Goal: Task Accomplishment & Management: Manage account settings

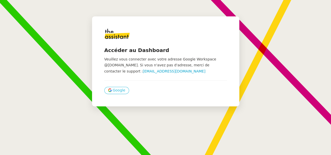
click at [121, 89] on span "Google" at bounding box center [119, 90] width 13 height 6
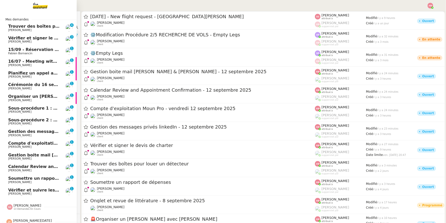
click at [40, 155] on span "[PERSON_NAME]" at bounding box center [34, 170] width 52 height 3
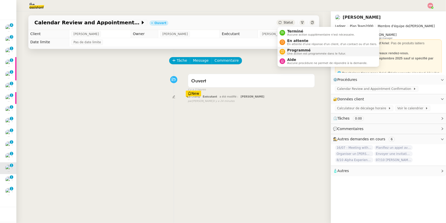
click at [290, 51] on span "Programmé" at bounding box center [317, 50] width 59 height 4
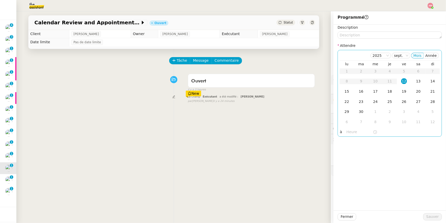
click at [331, 129] on input "text" at bounding box center [360, 132] width 26 height 6
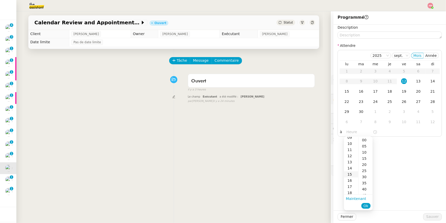
click at [331, 155] on div "15" at bounding box center [351, 174] width 14 height 6
click at [331, 139] on div "00" at bounding box center [366, 140] width 14 height 6
click at [331, 147] on div "16" at bounding box center [351, 146] width 14 height 6
type input "16:00"
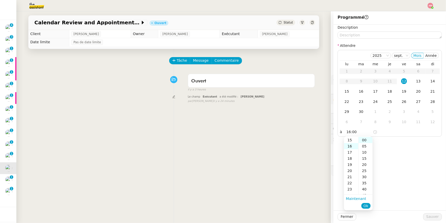
scroll to position [98, 0]
click at [331, 155] on span "Ok" at bounding box center [366, 205] width 5 height 5
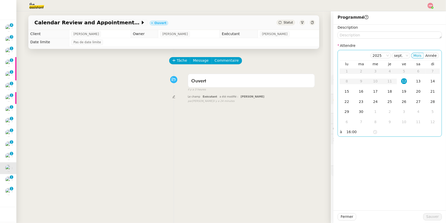
click at [331, 78] on td "12" at bounding box center [404, 81] width 14 height 10
click at [331, 155] on span "Sauver" at bounding box center [433, 217] width 13 height 6
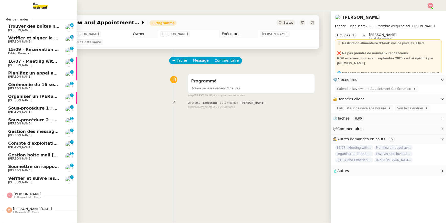
click at [14, 155] on span "8 demandes en cours" at bounding box center [26, 212] width 26 height 3
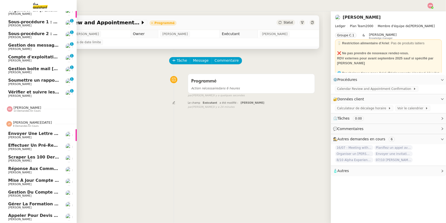
click at [15, 155] on span "Scraper les 100 derniers posts LinkedIn" at bounding box center [54, 157] width 93 height 5
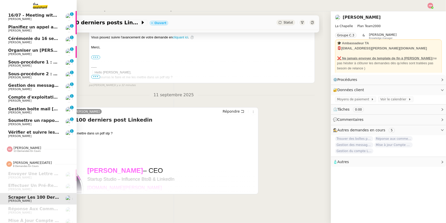
scroll to position [25, 0]
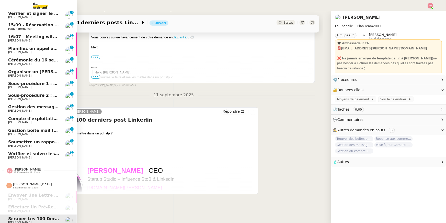
click at [34, 155] on span "Vérifier et suivre les factures Stephid" at bounding box center [61, 153] width 107 height 5
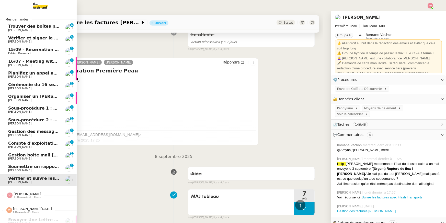
click at [26, 26] on span "Trouver des boîtes pour louer un détecteur" at bounding box center [58, 26] width 100 height 5
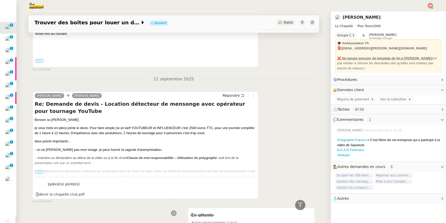
scroll to position [226, 0]
click at [41, 155] on span "•••" at bounding box center [39, 172] width 9 height 4
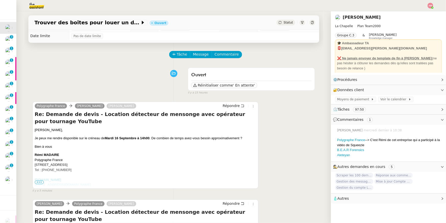
scroll to position [0, 0]
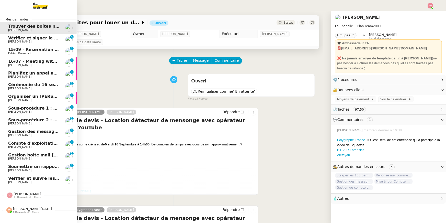
click at [62, 70] on link "Planifiez un appel avec TIME et Ledger Ariel Wengroff 0 1 2 3 4 5 6 7 8 9" at bounding box center [38, 75] width 77 height 12
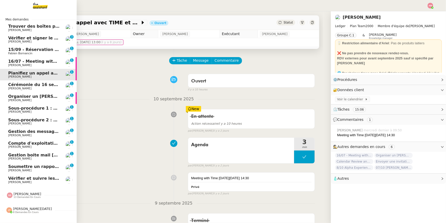
click at [49, 82] on link "Cérémonie du 16 septembre – lieu confirmé David Berrebi 0 1 2 3 4 5 6 7 8 9" at bounding box center [38, 86] width 77 height 12
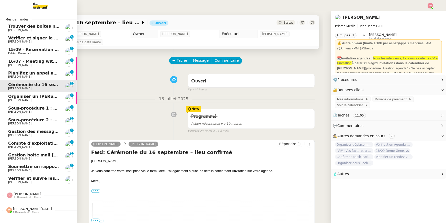
click at [46, 142] on span "Compte d'exploitation Moun Pro - vendredi 12 septembre 2025" at bounding box center [81, 143] width 146 height 5
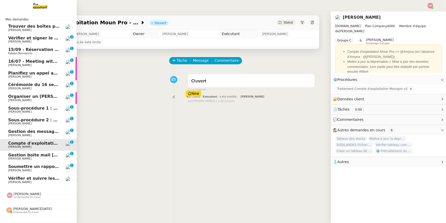
click at [44, 130] on span "Gestion des messages privés linkedIn - 12 septembre 2025" at bounding box center [76, 131] width 136 height 5
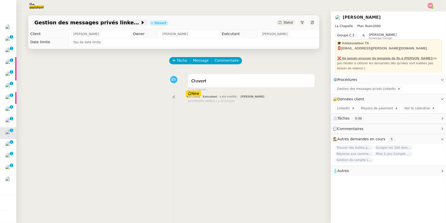
click at [107, 21] on span "Gestion des messages privés linkedIn - 12 septembre 2025" at bounding box center [88, 22] width 106 height 5
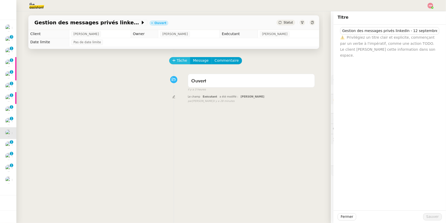
click at [180, 61] on span "Tâche" at bounding box center [182, 61] width 10 height 6
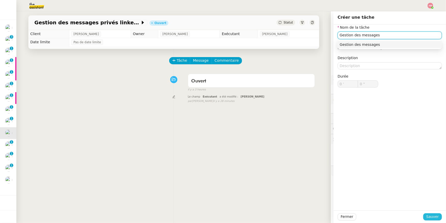
type input "Gestion des messages"
click at [331, 155] on span "Sauver" at bounding box center [433, 217] width 13 height 6
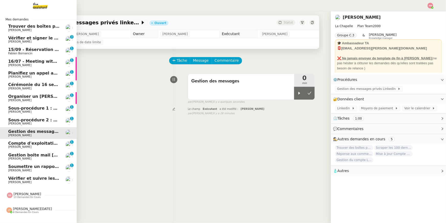
click at [16, 155] on span "8 demandes en cours" at bounding box center [26, 212] width 26 height 3
click at [19, 155] on span "Jean-Noël De Tinguy" at bounding box center [32, 209] width 39 height 4
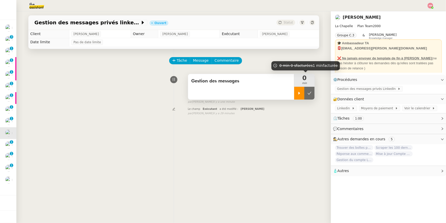
click at [303, 91] on div at bounding box center [299, 93] width 10 height 13
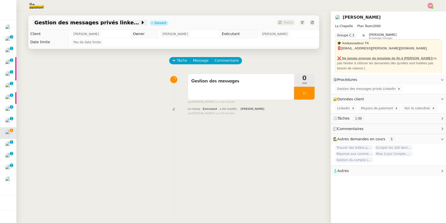
click at [86, 25] on span "Gestion des messages privés linkedIn - 12 septembre 2025" at bounding box center [88, 22] width 106 height 5
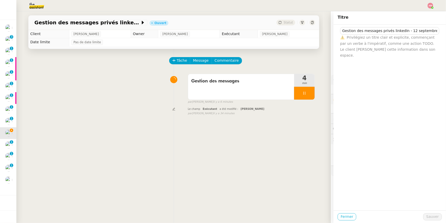
click at [331, 155] on span "Fermer" at bounding box center [347, 217] width 13 height 6
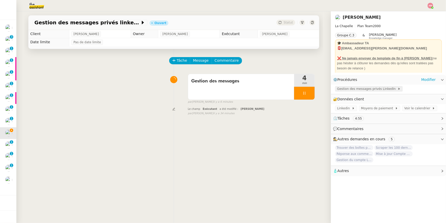
click at [331, 89] on span "Gestion des messages privés LinkedIn" at bounding box center [367, 88] width 61 height 5
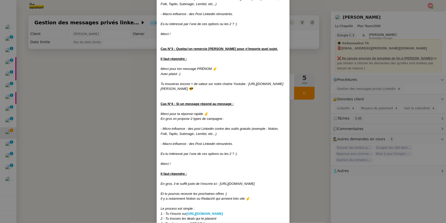
scroll to position [332, 0]
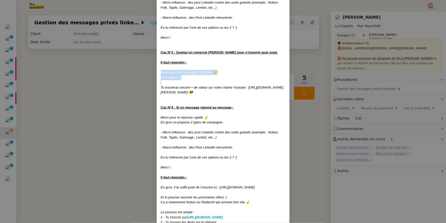
drag, startPoint x: 159, startPoint y: 67, endPoint x: 197, endPoint y: 76, distance: 39.2
click at [197, 76] on div "Créée le 08/10/2024 Modifiée le 17/04/2025 Contexte : Hugo souhaite qu’on répon…" at bounding box center [223, 39] width 133 height 692
copy div "Merci pour ton message PRÉNOM ✌️ Avec plaisir :)"
click at [114, 95] on nz-modal-container "Créée le 08/10/2024 Modifiée le 17/04/2025 Contexte : Hugo souhaite qu’on répon…" at bounding box center [223, 111] width 446 height 223
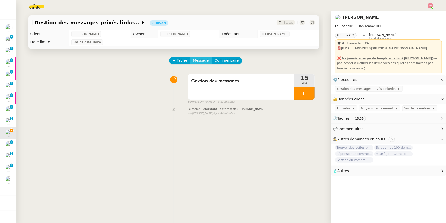
click at [208, 58] on button "Message" at bounding box center [201, 60] width 22 height 7
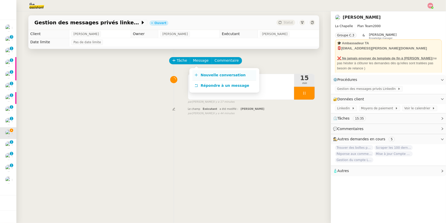
click at [205, 73] on link "Nouvelle conversation" at bounding box center [225, 75] width 64 height 10
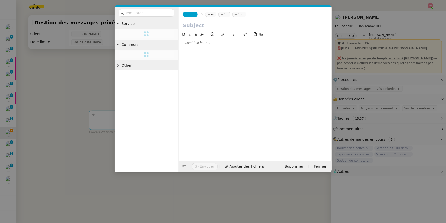
click at [83, 19] on nz-modal-container "Service Common Other _______ au Cc: Ccc: Envoyer Ajouter des fichiers Supprimer…" at bounding box center [223, 111] width 446 height 223
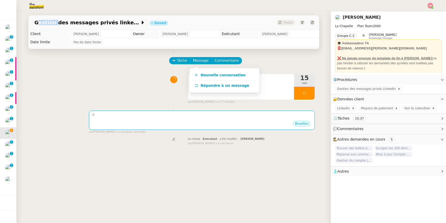
click at [83, 19] on div "Gestion des messages privés linkedIn - 12 septembre 2025 Ouvert Statut" at bounding box center [173, 22] width 291 height 15
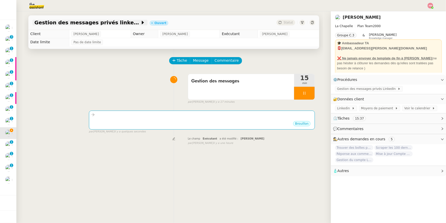
click at [110, 21] on span "Gestion des messages privés linkedIn - 12 septembre 2025" at bounding box center [88, 22] width 106 height 5
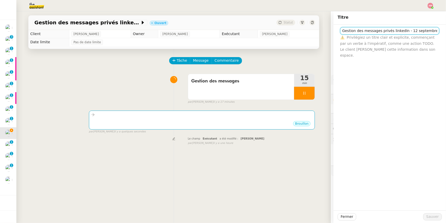
scroll to position [0, 3]
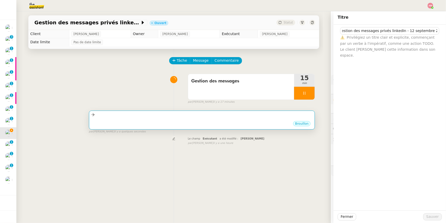
click at [266, 117] on div at bounding box center [202, 115] width 222 height 6
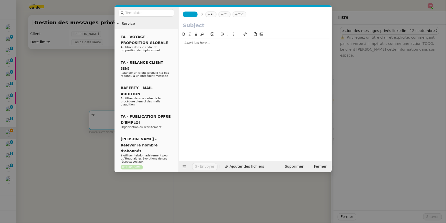
scroll to position [0, 0]
click at [191, 23] on input "text" at bounding box center [255, 25] width 145 height 8
paste input "Gestion des messages privés linkedIn - 12 septembre 2025"
type input "Gestion des messages privés linkedIn - 12 septembre 2025"
click at [190, 17] on div "_______ au Cc: Ccc:" at bounding box center [255, 14] width 153 height 14
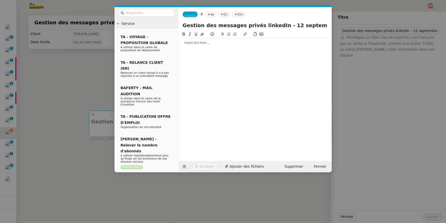
click at [190, 15] on span "_______" at bounding box center [190, 15] width 11 height 4
click at [190, 24] on span "camille@theassistant.com" at bounding box center [221, 25] width 73 height 3
click at [212, 17] on div "Camille Camille au Cc: Ccc:" at bounding box center [255, 14] width 153 height 14
click at [220, 14] on nz-tag "au" at bounding box center [225, 15] width 11 height 6
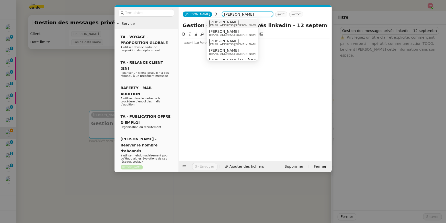
type input "hugo bentz"
click at [215, 24] on span "hugo@lachapelle.club" at bounding box center [245, 25] width 73 height 3
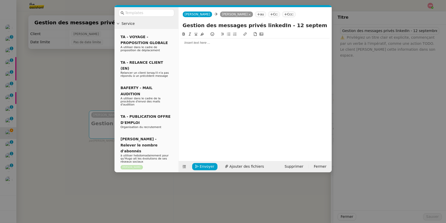
click at [193, 58] on div at bounding box center [255, 92] width 149 height 122
click at [74, 75] on nz-modal-container "Service TA - VOYAGE - PROPOSITION GLOBALE A utiliser dans le cadre de propositi…" at bounding box center [223, 111] width 446 height 223
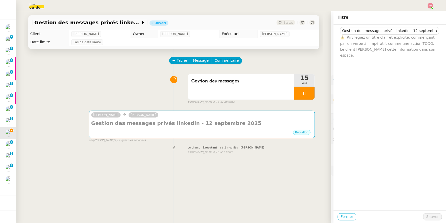
click at [331, 155] on span "Fermer" at bounding box center [347, 217] width 13 height 6
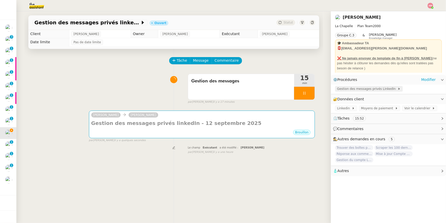
click at [331, 87] on span "Gestion des messages privés LinkedIn" at bounding box center [367, 88] width 61 height 5
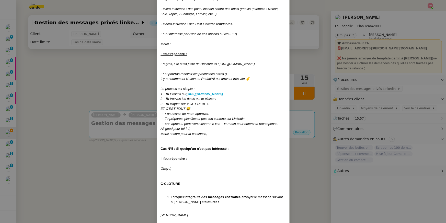
scroll to position [495, 0]
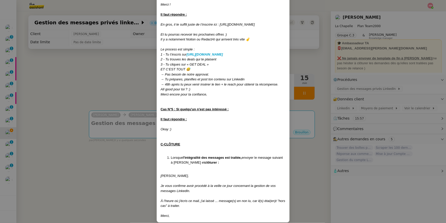
drag, startPoint x: 174, startPoint y: 215, endPoint x: 160, endPoint y: 162, distance: 54.2
click at [163, 155] on div at bounding box center [223, 180] width 125 height 5
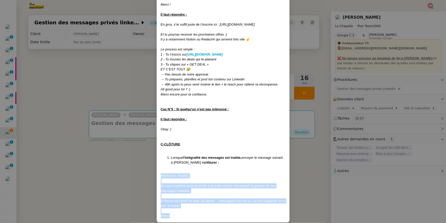
copy div "Hugo, Je vous confirme avoir procédé à la veille ce jour concernant la gestion …"
drag, startPoint x: 161, startPoint y: 171, endPoint x: 179, endPoint y: 209, distance: 42.0
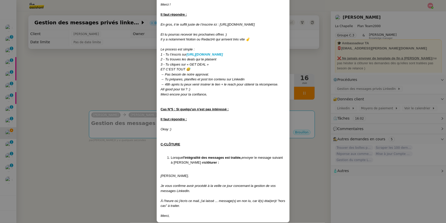
click at [99, 123] on nz-modal-container "Créée le 08/10/2024 Modifiée le 17/04/2025 Contexte : Hugo souhaite qu’on répon…" at bounding box center [223, 111] width 446 height 223
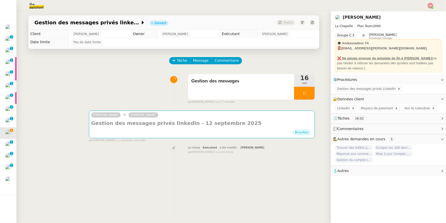
scroll to position [470, 0]
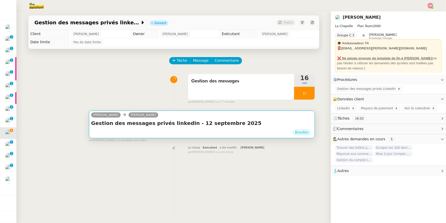
click at [100, 122] on h4 "Gestion des messages privés linkedIn - 12 septembre 2025" at bounding box center [202, 122] width 222 height 7
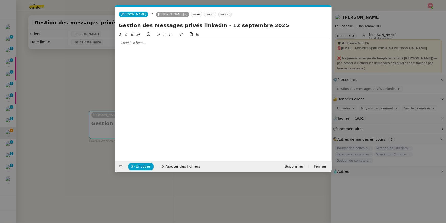
scroll to position [0, 11]
click at [135, 44] on div at bounding box center [223, 42] width 213 height 5
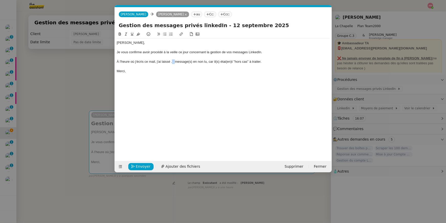
drag, startPoint x: 173, startPoint y: 62, endPoint x: 175, endPoint y: 62, distance: 2.6
click at [175, 62] on div "À l'heure où j'écris ce mail, j'ai laissé ... message(s) en non lu, car il(s) é…" at bounding box center [223, 61] width 213 height 5
drag, startPoint x: 189, startPoint y: 60, endPoint x: 192, endPoint y: 63, distance: 4.3
click at [192, 63] on div "À l'heure où j'écris ce mail, j'ai laissé 1 message(s) en non lu, car il(s) éta…" at bounding box center [223, 61] width 213 height 5
click at [215, 62] on div "À l'heure où j'écris ce mail, j'ai laissé 1 message en non lu, car il(s) étai(e…" at bounding box center [223, 61] width 213 height 5
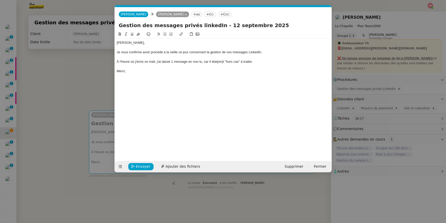
click at [224, 60] on div "À l'heure où j'écris ce mail, j'ai laissé 1 message en non lu, car il étai(en)t…" at bounding box center [223, 61] width 213 height 5
click at [223, 61] on div "À l'heure où j'écris ce mail, j'ai laissé 1 message en non lu, car il étai(en)t…" at bounding box center [223, 61] width 213 height 5
click at [150, 90] on div "Bonjour Hugo, Je vous confirme avoir procédé à la veille ce jour concernant la …" at bounding box center [223, 92] width 213 height 122
click at [86, 72] on nz-modal-container "Service TA - VOYAGE - PROPOSITION GLOBALE A utiliser dans le cadre de propositi…" at bounding box center [223, 111] width 446 height 223
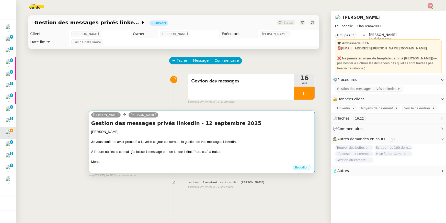
click at [188, 125] on h4 "Gestion des messages privés linkedIn - 12 septembre 2025" at bounding box center [202, 122] width 222 height 7
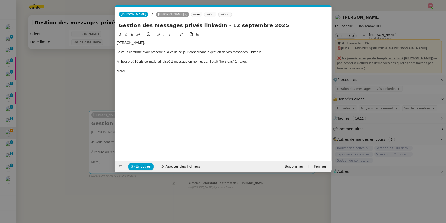
scroll to position [0, 11]
click at [144, 155] on span "Envoyer" at bounding box center [143, 166] width 15 height 6
click at [144, 155] on span "Confirmer l'envoi" at bounding box center [151, 166] width 31 height 6
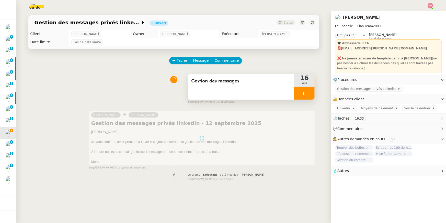
click at [304, 93] on icon at bounding box center [305, 93] width 2 height 3
click at [307, 94] on button at bounding box center [310, 93] width 10 height 13
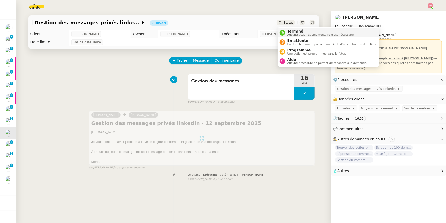
click at [291, 32] on span "Terminé" at bounding box center [322, 31] width 68 height 4
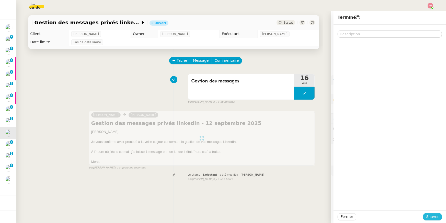
click at [331, 155] on span "Sauver" at bounding box center [433, 217] width 13 height 6
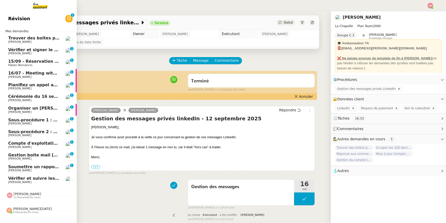
click at [30, 63] on span "15/09 - Réservation Biarritz" at bounding box center [40, 61] width 64 height 5
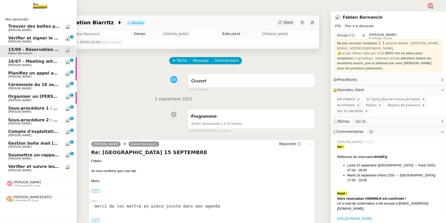
click at [28, 140] on link "Gestion boite mail Sylvie & John - 12 septembre 2025 Sylvie Magnaval 0 1 2 3 4 …" at bounding box center [38, 145] width 77 height 12
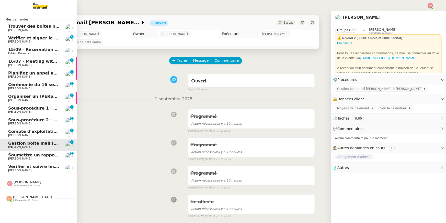
click at [25, 128] on link "Compte d'exploitation Moun Pro - vendredi 12 septembre 2025 Guillaume Farina 0 …" at bounding box center [38, 133] width 77 height 12
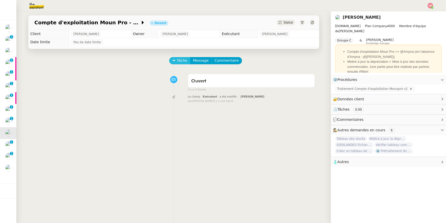
click at [183, 61] on span "Tâche" at bounding box center [182, 61] width 10 height 6
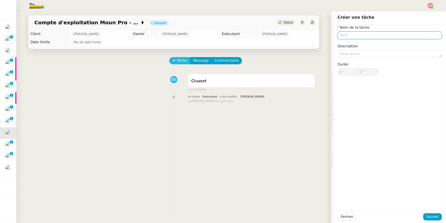
type input "p"
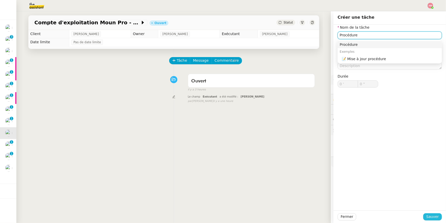
type input "Procédure"
click at [331, 155] on span "Sauver" at bounding box center [433, 217] width 13 height 6
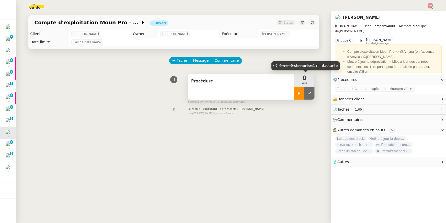
click at [300, 93] on icon at bounding box center [300, 93] width 2 height 3
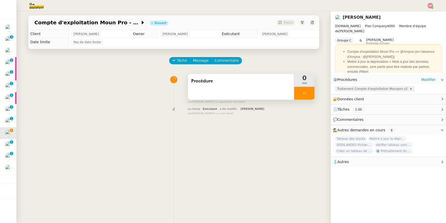
click at [331, 88] on span "Traitement Compte d'exploitation Mounpro v2" at bounding box center [373, 88] width 73 height 5
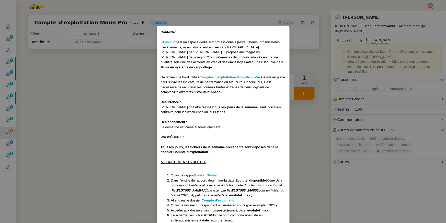
click at [209, 155] on strong "Looker Studio" at bounding box center [206, 175] width 22 height 4
click at [230, 155] on strong "Compte d'exploitation" at bounding box center [219, 200] width 35 height 4
click at [52, 71] on nz-modal-container "Contexte : Le MounPro est un espace dédié aux professionnels (restaurateurs, or…" at bounding box center [223, 111] width 446 height 223
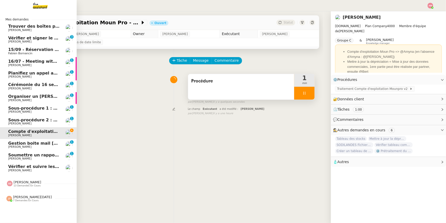
click at [16, 155] on span "Soumettre un rapport de dépenses" at bounding box center [48, 154] width 81 height 5
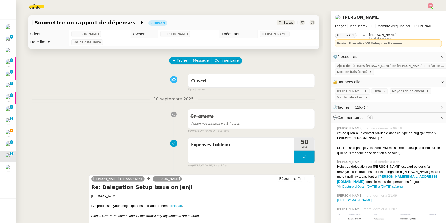
scroll to position [66, 0]
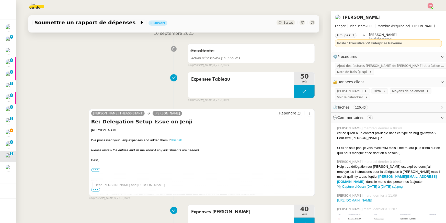
click at [173, 139] on link "this tab" at bounding box center [177, 140] width 11 height 4
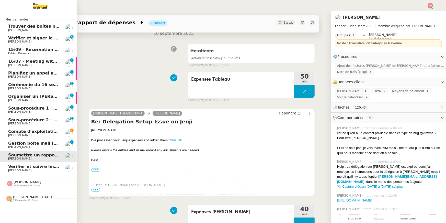
click at [13, 132] on span "Compte d'exploitation Moun Pro - vendredi 12 septembre 2025" at bounding box center [81, 131] width 146 height 5
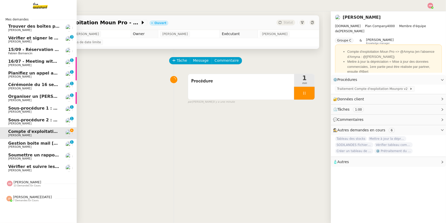
click at [16, 155] on span "7 demandes en cours" at bounding box center [26, 200] width 26 height 3
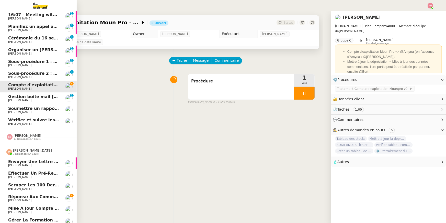
scroll to position [63, 0]
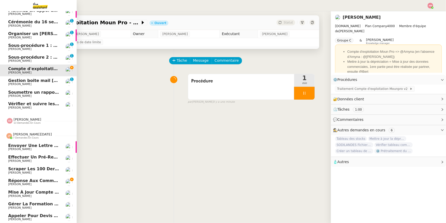
click at [17, 155] on span "Hugo Bentz" at bounding box center [19, 183] width 23 height 3
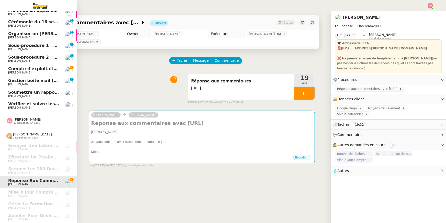
click at [31, 69] on span "Compte d'exploitation Moun Pro - vendredi 12 septembre 2025" at bounding box center [81, 68] width 146 height 5
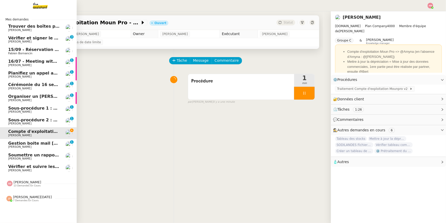
click at [25, 75] on span "Planifiez un appel avec TIME et Ledger" at bounding box center [53, 73] width 90 height 5
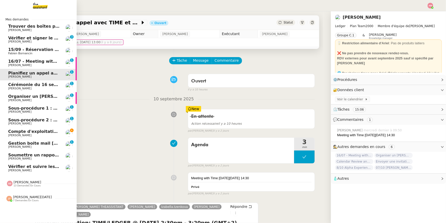
click at [13, 134] on span "Guillaume Farina" at bounding box center [19, 135] width 23 height 3
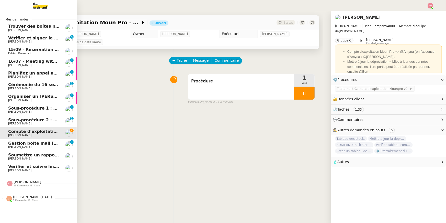
click at [15, 155] on span "13 demandes en cours" at bounding box center [27, 185] width 27 height 3
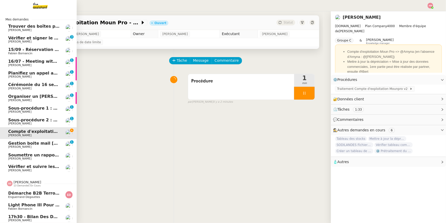
scroll to position [133, 0]
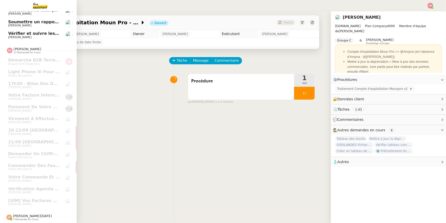
click at [13, 155] on div "Jean-Noël De Tinguy 7 demandes en cours" at bounding box center [29, 217] width 46 height 7
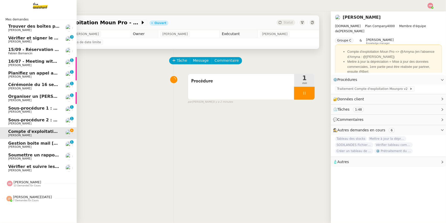
scroll to position [0, 0]
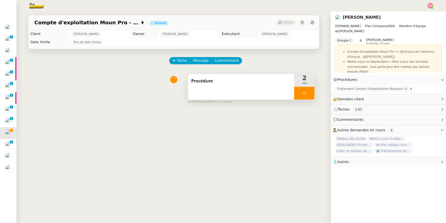
click at [239, 95] on div "Procédure" at bounding box center [241, 87] width 106 height 26
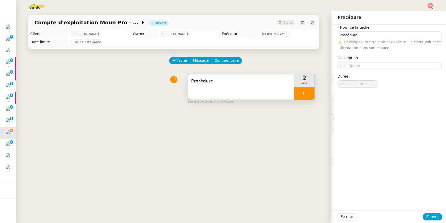
type input "59 ""
type input "3 '"
type input "6 ""
click at [310, 96] on div at bounding box center [304, 93] width 20 height 13
click at [309, 96] on button at bounding box center [310, 93] width 10 height 13
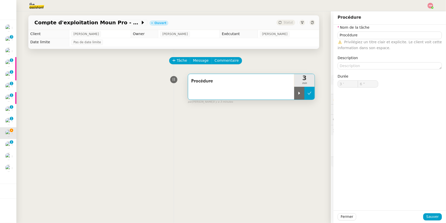
type input "Procédure"
type input "3 '"
type input "5 ""
type input "Procédure"
type input "3 '"
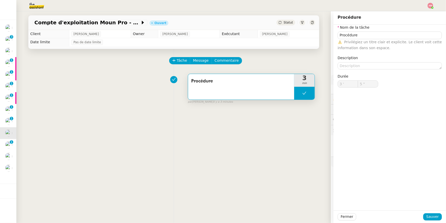
type input "5 ""
type input "Procédure"
type input "3 '"
type input "5 ""
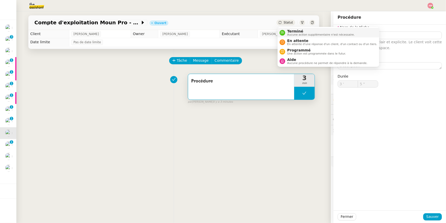
click at [283, 29] on li "Terminé Aucune action supplémentaire n'est nécessaire." at bounding box center [329, 32] width 102 height 9
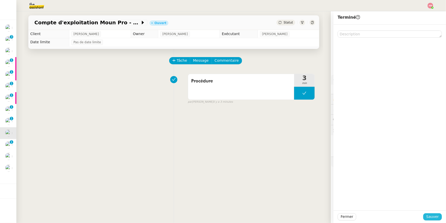
click at [331, 155] on span "Sauver" at bounding box center [433, 217] width 13 height 6
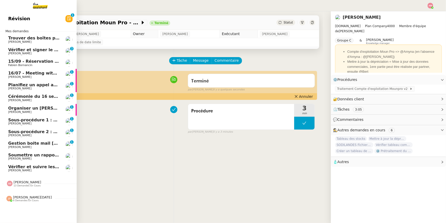
click at [7, 141] on link "Gestion boite mail Sylvie & John - 12 septembre 2025 Sylvie Magnaval 0 1 2 3 4 …" at bounding box center [38, 145] width 77 height 12
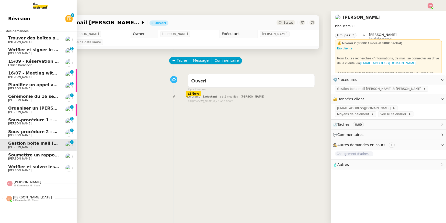
click at [20, 155] on span "Jean-Noël De Tinguy" at bounding box center [32, 197] width 39 height 4
click at [39, 50] on span "Vérifier et signer le devis de charter" at bounding box center [50, 49] width 84 height 5
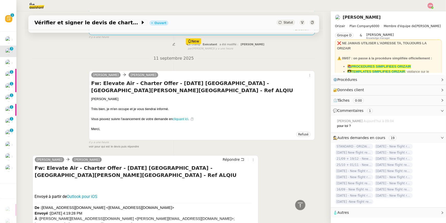
scroll to position [348, 0]
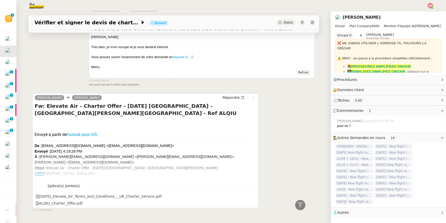
click at [40, 155] on span "•••" at bounding box center [39, 174] width 9 height 4
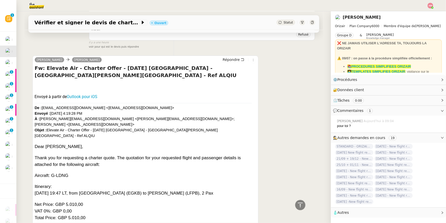
scroll to position [385, 0]
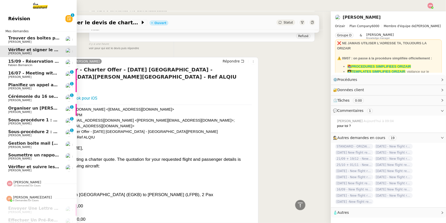
click at [21, 73] on span "16/07 - Meeting with Anna Doherty" at bounding box center [51, 73] width 87 height 5
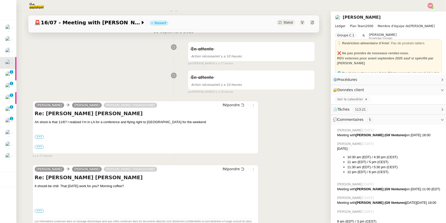
scroll to position [66, 0]
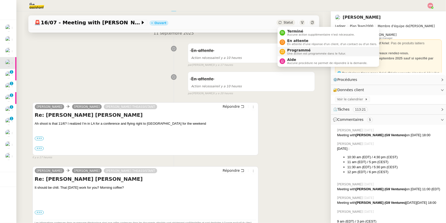
click at [289, 52] on span "Une action est programmée dans le futur." at bounding box center [317, 53] width 59 height 3
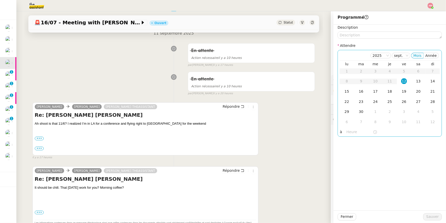
click at [331, 132] on input "text" at bounding box center [360, 132] width 26 height 6
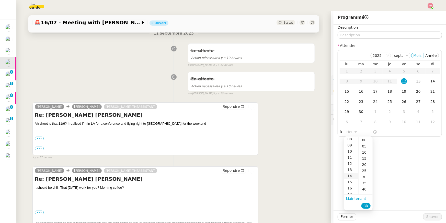
click at [331, 155] on div "14" at bounding box center [351, 176] width 14 height 6
type input "14:00"
click at [331, 140] on div "00" at bounding box center [366, 140] width 14 height 6
click at [331, 155] on span "Ok" at bounding box center [366, 205] width 5 height 5
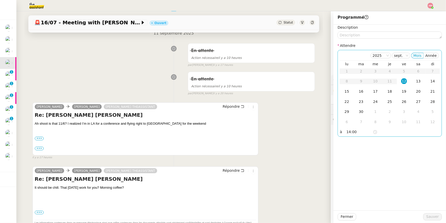
click at [331, 79] on td "12" at bounding box center [404, 81] width 14 height 10
click at [331, 155] on span "Sauver" at bounding box center [433, 217] width 13 height 6
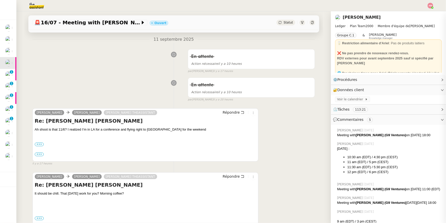
scroll to position [72, 0]
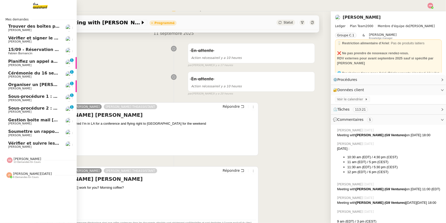
click at [6, 65] on link "Planifiez un appel avec TIME et Ledger Ariel Wengroff 0 1 2 3 4 5 6 7 8 9" at bounding box center [38, 63] width 77 height 12
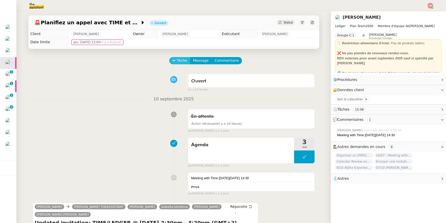
click at [183, 61] on span "Tâche" at bounding box center [182, 61] width 10 height 6
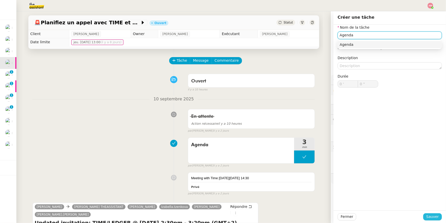
type input "Agenda"
click at [331, 155] on span "Sauver" at bounding box center [433, 217] width 13 height 6
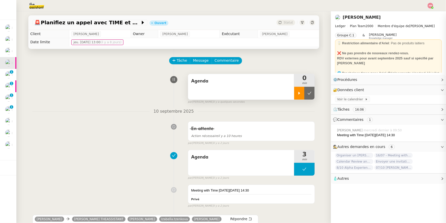
click at [299, 92] on icon at bounding box center [300, 93] width 2 height 3
click at [331, 99] on span "Voir le calendrier" at bounding box center [351, 99] width 28 height 5
click at [307, 96] on div at bounding box center [304, 93] width 20 height 13
click at [310, 95] on icon at bounding box center [310, 93] width 4 height 4
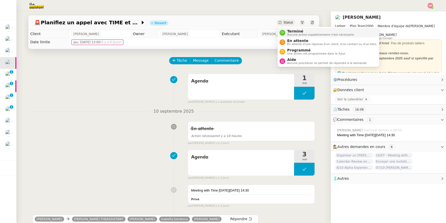
click at [291, 30] on span "Terminé" at bounding box center [322, 31] width 68 height 4
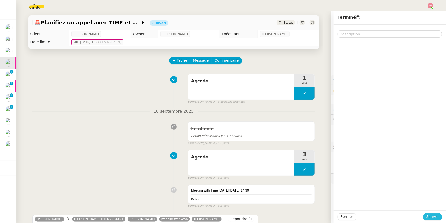
click at [331, 155] on span "Sauver" at bounding box center [433, 217] width 13 height 6
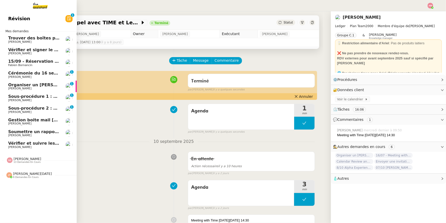
click at [39, 124] on span "Sylvie Magnaval" at bounding box center [34, 123] width 52 height 3
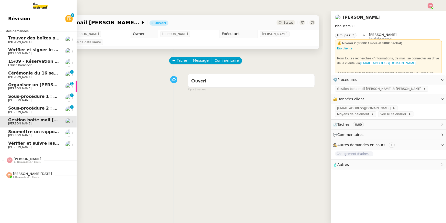
click at [37, 132] on span "Soumettre un rapport de dépenses" at bounding box center [48, 131] width 81 height 5
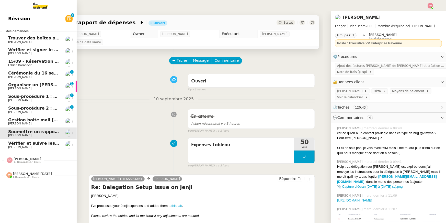
click at [42, 83] on span "Organiser un appel avec Damian Douglas" at bounding box center [68, 84] width 121 height 5
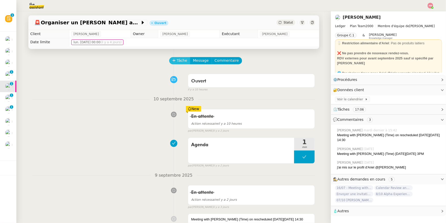
click at [178, 61] on span "Tâche" at bounding box center [182, 61] width 10 height 6
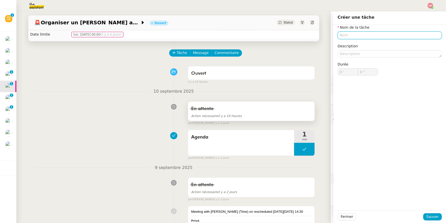
scroll to position [9, 0]
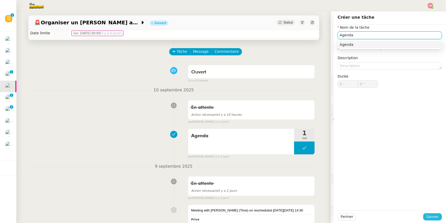
type input "Agenda"
click at [331, 155] on span "Sauver" at bounding box center [433, 217] width 13 height 6
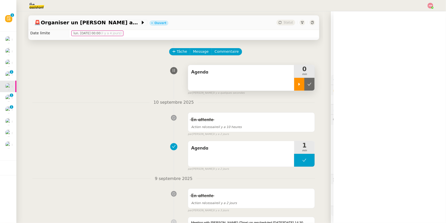
click at [296, 89] on div at bounding box center [299, 84] width 10 height 13
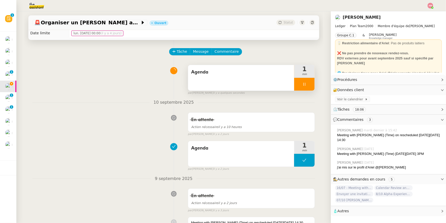
click at [296, 89] on div at bounding box center [304, 84] width 20 height 13
click at [310, 88] on button at bounding box center [310, 84] width 10 height 13
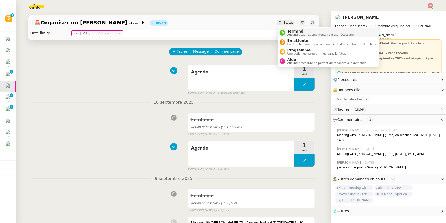
click at [289, 35] on span "Aucune action supplémentaire n'est nécessaire." at bounding box center [322, 34] width 68 height 3
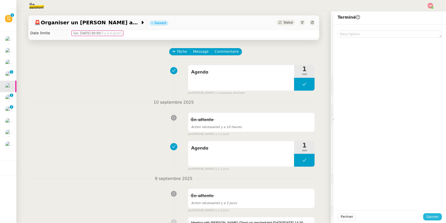
click at [331, 155] on span "Sauver" at bounding box center [433, 217] width 13 height 6
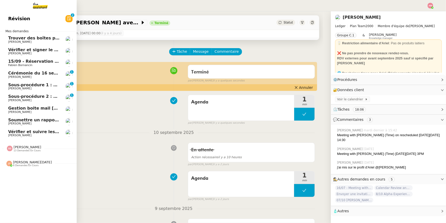
click at [25, 124] on span "Sébastien Badault" at bounding box center [19, 123] width 23 height 3
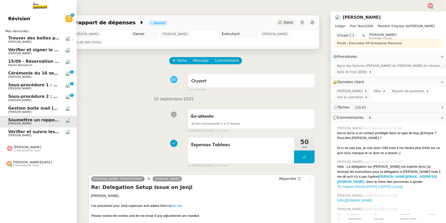
click at [28, 130] on span "Vérifier et suivre les factures Stephid" at bounding box center [61, 131] width 107 height 5
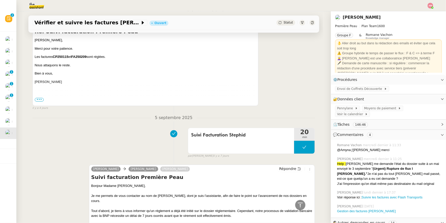
scroll to position [513, 0]
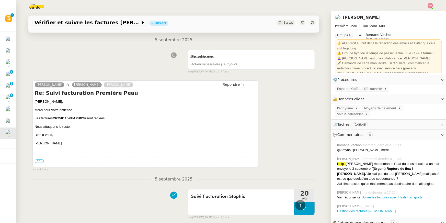
click at [39, 155] on span "•••" at bounding box center [39, 161] width 9 height 4
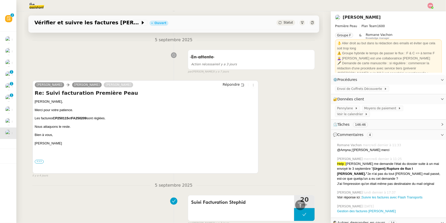
click at [38, 155] on label "•••" at bounding box center [39, 162] width 9 height 4
click at [0, 0] on input "•••" at bounding box center [0, 0] width 0 height 0
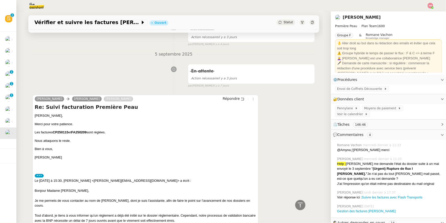
scroll to position [492, 0]
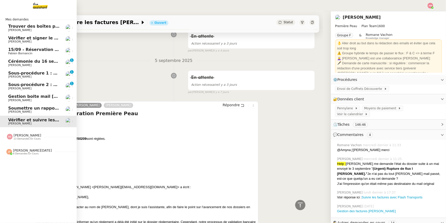
click at [4, 106] on link "Soumettre un rapport de dépenses Sébastien Badault" at bounding box center [38, 110] width 77 height 12
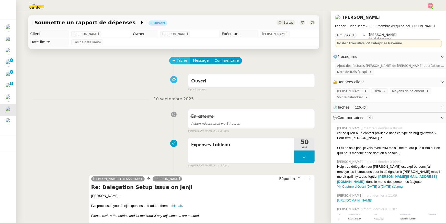
click at [187, 60] on span "Tâche" at bounding box center [182, 61] width 10 height 6
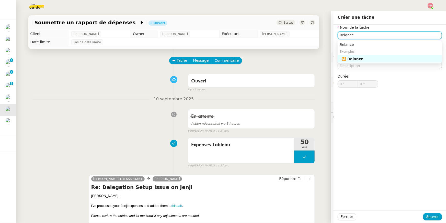
type input "Relance"
click at [331, 155] on div "Fermer Sauver" at bounding box center [390, 216] width 113 height 13
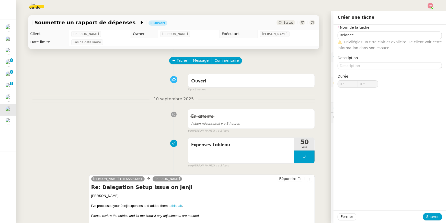
click at [331, 155] on div "Fermer Sauver" at bounding box center [390, 216] width 113 height 13
click at [331, 155] on span "Sauver" at bounding box center [433, 217] width 13 height 6
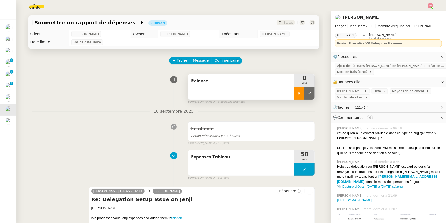
click at [297, 90] on div at bounding box center [299, 93] width 10 height 13
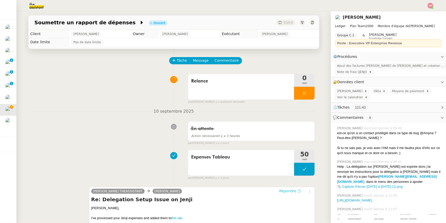
click at [288, 155] on span "Répondre" at bounding box center [287, 190] width 17 height 5
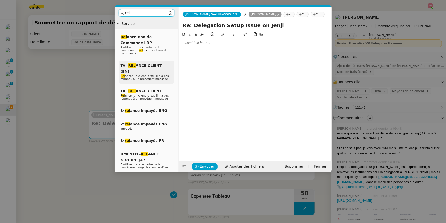
type input "rel"
click at [133, 77] on div "TA - REL ANCE CLIENT (EN) Rel ancer un client lorsqu'il n'a pas répondu à un pr…" at bounding box center [147, 73] width 56 height 24
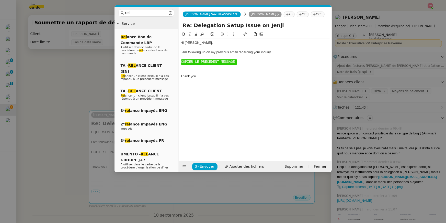
click at [74, 109] on nz-modal-container "rel Service Rel ance Bon de Commande LBP A utiliser dans le cadre de la procédu…" at bounding box center [223, 111] width 446 height 223
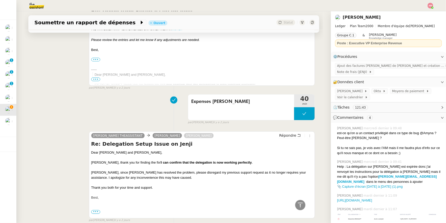
scroll to position [259, 0]
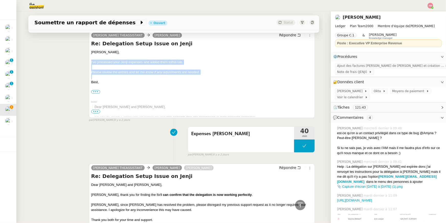
drag, startPoint x: 102, startPoint y: 75, endPoint x: 83, endPoint y: 62, distance: 23.6
click at [83, 62] on div "Sam THEASSISTANT Sébastien Badault Répondre Re: Delegation Setup Issue on Jenji…" at bounding box center [173, 74] width 283 height 96
copy div "I've processed your Jenji expenses and added them to this tab . Please review t…"
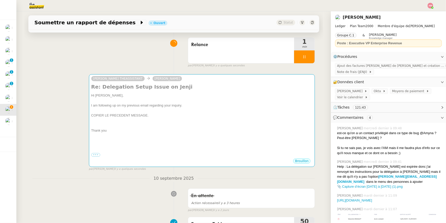
scroll to position [8, 0]
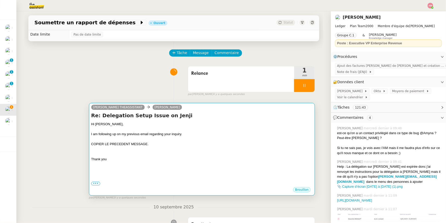
click at [179, 132] on div "I am following up on my previous email regarding your inquiry." at bounding box center [202, 134] width 222 height 5
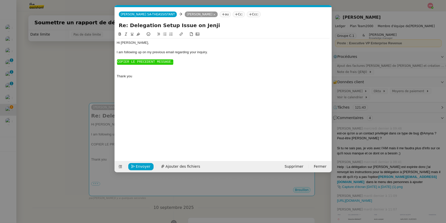
scroll to position [0, 15]
drag, startPoint x: 120, startPoint y: 67, endPoint x: 117, endPoint y: 62, distance: 5.9
click at [117, 62] on div "Hi Sébastien﻿, I am following up on my previous email regarding your inquiry. ﻿…" at bounding box center [223, 68] width 213 height 61
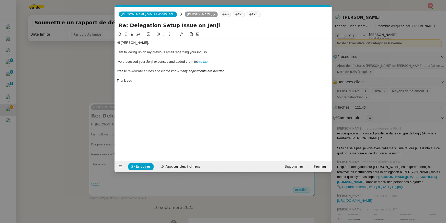
click at [131, 80] on div "Thank you" at bounding box center [223, 80] width 213 height 5
click at [143, 155] on span "Envoyer" at bounding box center [143, 166] width 15 height 6
click at [143, 155] on span "Confirmer l'envoi" at bounding box center [151, 166] width 31 height 6
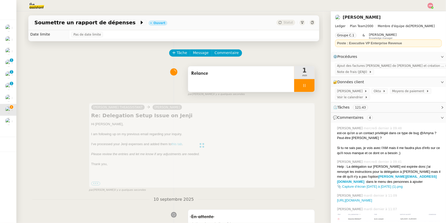
click at [310, 85] on div at bounding box center [304, 85] width 20 height 13
click at [312, 86] on icon at bounding box center [310, 85] width 4 height 4
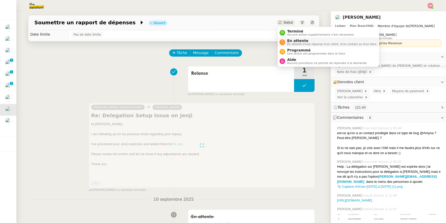
click at [288, 41] on span "En attente" at bounding box center [333, 41] width 90 height 4
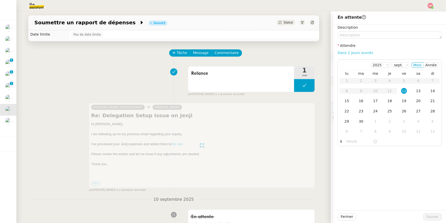
click at [331, 51] on link "Dans 2 jours ouvrés" at bounding box center [356, 53] width 36 height 4
type input "07:00"
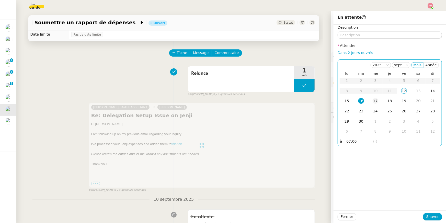
click at [331, 99] on div "17" at bounding box center [376, 101] width 6 height 6
click at [331, 155] on span "Sauver" at bounding box center [433, 217] width 13 height 6
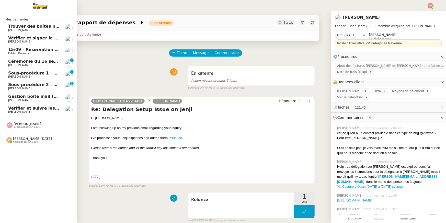
click at [26, 51] on span "15/09 - Réservation Biarritz" at bounding box center [40, 49] width 64 height 5
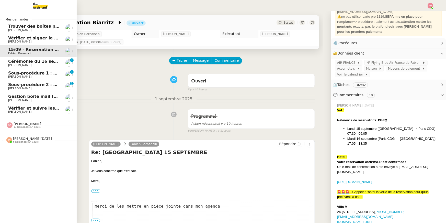
click at [37, 101] on span "Sylvie Magnaval" at bounding box center [34, 100] width 52 height 3
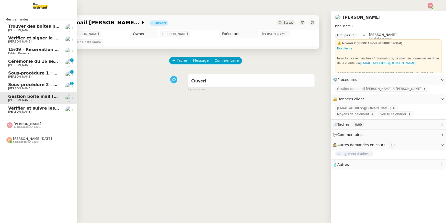
click at [29, 49] on span "15/09 - Réservation Biarritz" at bounding box center [40, 49] width 64 height 5
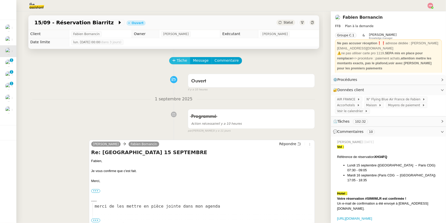
click at [185, 58] on span "Tâche" at bounding box center [182, 61] width 10 height 6
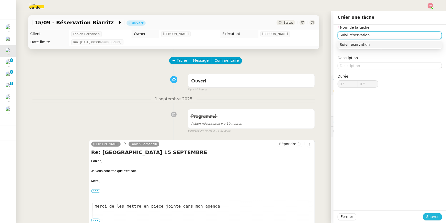
type input "Suivi réservation"
click at [331, 155] on span "Sauver" at bounding box center [433, 217] width 13 height 6
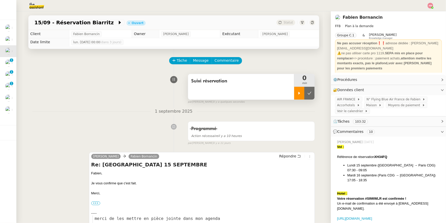
click at [295, 92] on div at bounding box center [299, 93] width 10 height 13
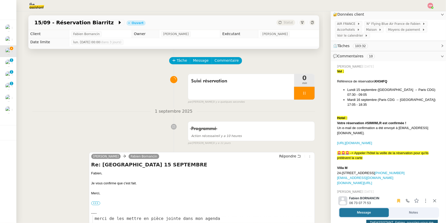
scroll to position [78, 0]
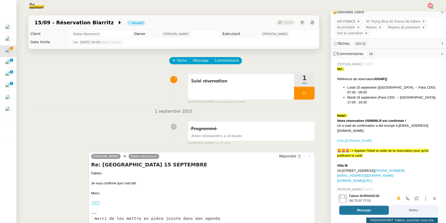
click at [331, 139] on link "https://www.secure-hotel-booking.com/d-edge/Villa-M/JRTX/Confirmation?ref=S9WWL…" at bounding box center [354, 141] width 35 height 4
click at [331, 155] on div "reception@hotelvillam-paris.com" at bounding box center [389, 175] width 105 height 5
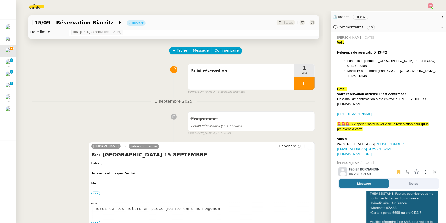
scroll to position [0, 0]
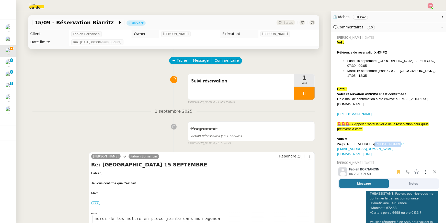
drag, startPoint x: 444, startPoint y: 132, endPoint x: 416, endPoint y: 134, distance: 27.7
copy link "+33170617040"
click at [245, 88] on div "Suivi réservation" at bounding box center [241, 87] width 106 height 26
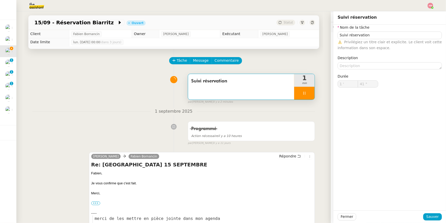
click at [331, 71] on div "Nom de la tâche Suivi réservation ⚠️ Privilégiez un titre clair et explicite. L…" at bounding box center [390, 60] width 104 height 71
type input "42 ""
click at [331, 67] on textarea at bounding box center [390, 65] width 104 height 7
type textarea "A"
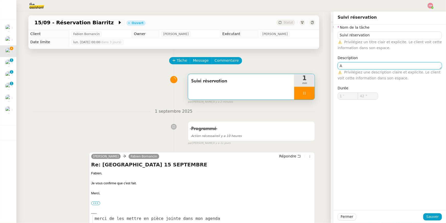
type input "43 ""
type textarea "Appel"
type input "44 ""
type textarea "Appel ho"
type input "45 ""
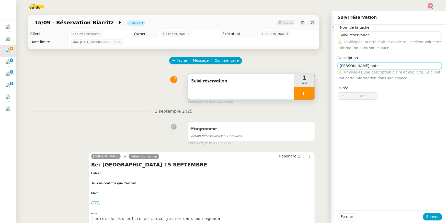
type textarea "Appel hotel"
type input "46 ""
type textarea "Appel hotel"
click at [331, 155] on span "Sauver" at bounding box center [433, 217] width 13 height 6
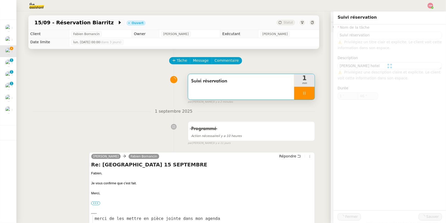
type input "47 ""
type input "Suivi réservation"
type textarea "Appel hotel"
type input "1 '"
type input "48 ""
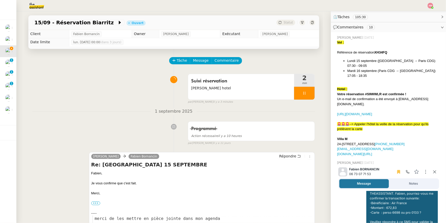
click at [331, 57] on div "Vol : Référence de réservation XH34FQ Lundi 15 septembre (Biarritz → Paris CDG)…" at bounding box center [389, 98] width 105 height 116
drag, startPoint x: 377, startPoint y: 52, endPoint x: 394, endPoint y: 51, distance: 17.2
click at [331, 51] on div "Référence de réservation XH34FQ" at bounding box center [389, 52] width 105 height 5
click at [331, 42] on div "Vol :" at bounding box center [389, 42] width 105 height 5
drag, startPoint x: 377, startPoint y: 53, endPoint x: 394, endPoint y: 52, distance: 17.7
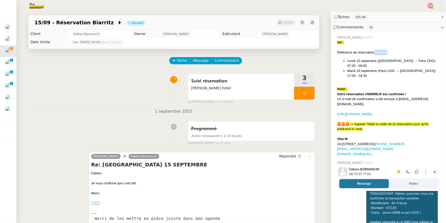
click at [331, 52] on div "Référence de réservation XH34FQ" at bounding box center [389, 52] width 105 height 5
click at [331, 92] on strong "Votre réservation #S9WWLR est confirmée !" at bounding box center [371, 94] width 69 height 4
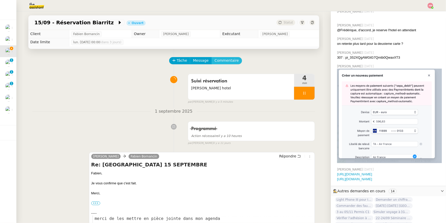
click at [222, 62] on span "Commentaire" at bounding box center [227, 61] width 24 height 6
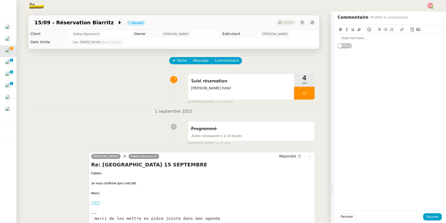
click at [331, 40] on div at bounding box center [390, 38] width 104 height 5
click at [331, 155] on div "Fermer Sauver" at bounding box center [390, 216] width 113 height 13
click at [331, 155] on button "Sauver" at bounding box center [433, 216] width 19 height 7
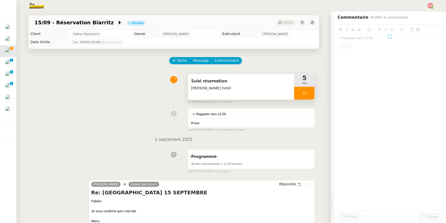
click at [310, 94] on div at bounding box center [304, 93] width 20 height 13
click at [310, 94] on icon at bounding box center [310, 93] width 4 height 4
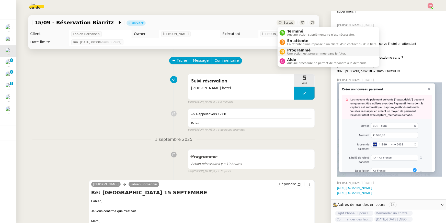
click at [295, 50] on span "Programmé" at bounding box center [317, 50] width 59 height 4
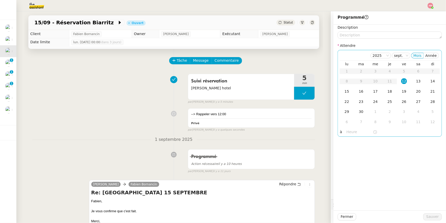
click at [331, 130] on div "à" at bounding box center [390, 131] width 100 height 7
click at [331, 132] on input "text" at bounding box center [360, 132] width 26 height 6
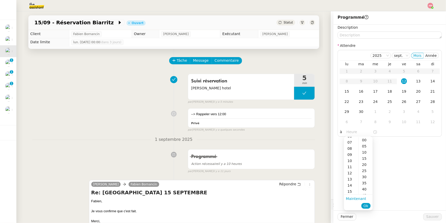
scroll to position [43, 0]
click at [331, 155] on div "12" at bounding box center [351, 170] width 14 height 6
click at [331, 138] on div "00" at bounding box center [366, 140] width 14 height 6
type input "12:00"
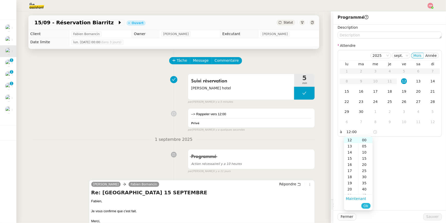
click at [331, 155] on button "Ok" at bounding box center [366, 206] width 9 height 6
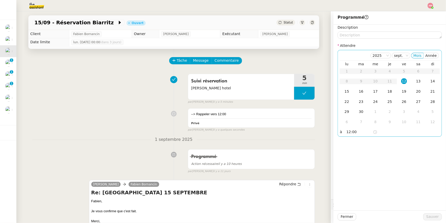
click at [331, 79] on div "12" at bounding box center [405, 81] width 6 height 6
click at [331, 155] on span "Sauver" at bounding box center [433, 217] width 13 height 6
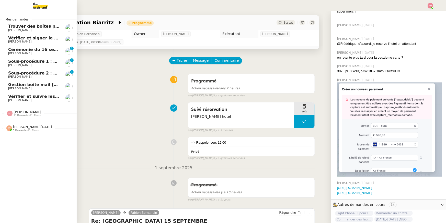
click at [26, 41] on span "Louis Frei" at bounding box center [34, 41] width 52 height 3
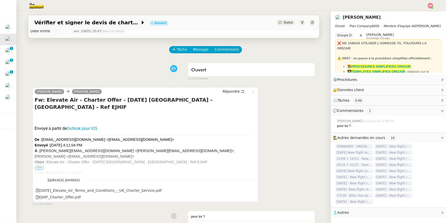
scroll to position [11, 0]
click at [41, 155] on span "•••" at bounding box center [39, 168] width 9 height 4
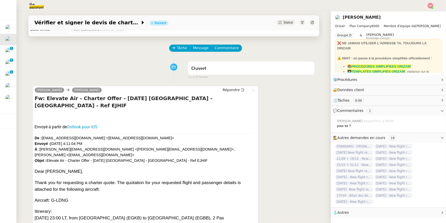
scroll to position [0, 0]
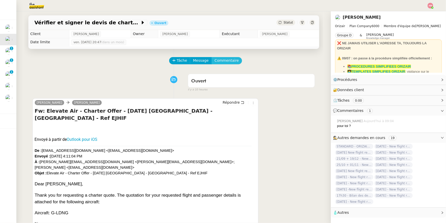
click at [227, 61] on span "Commentaire" at bounding box center [227, 61] width 24 height 6
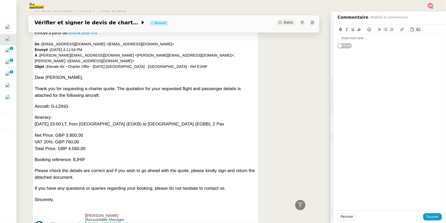
click at [267, 72] on div "Louis Frei Josephine Répondre Fw: Elevate Air - Charter Offer - 16.10.2025 Bigg…" at bounding box center [173, 132] width 283 height 290
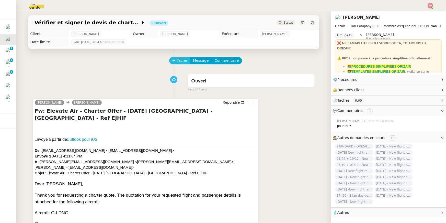
click at [182, 62] on span "Tâche" at bounding box center [182, 61] width 10 height 6
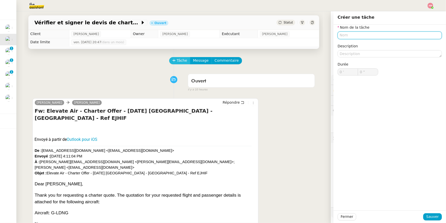
type input "Q"
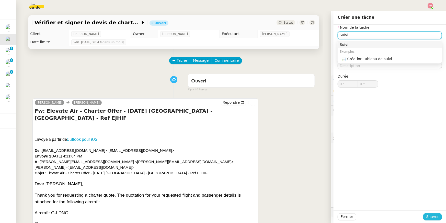
type input "Suivi"
click at [331, 155] on span "Sauver" at bounding box center [433, 217] width 13 height 6
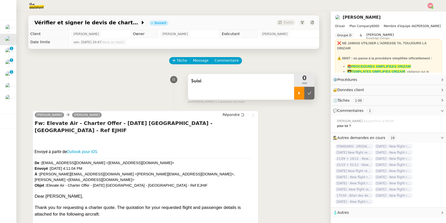
click at [301, 93] on icon at bounding box center [300, 93] width 4 height 4
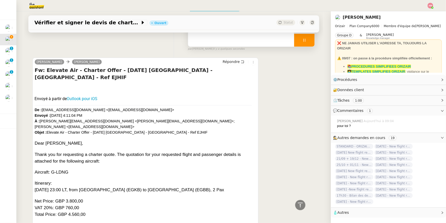
scroll to position [11, 0]
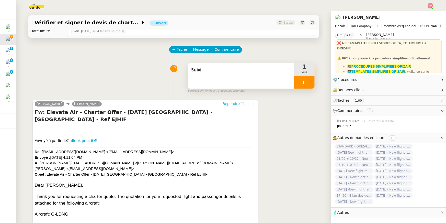
click at [232, 103] on span "Répondre" at bounding box center [231, 103] width 17 height 5
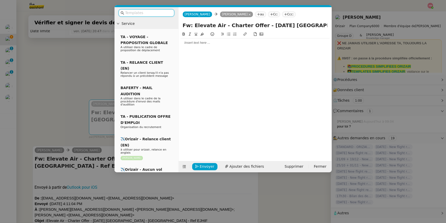
click at [212, 43] on div at bounding box center [255, 42] width 149 height 5
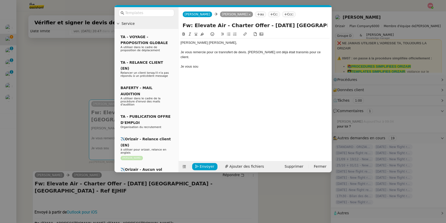
click at [41, 124] on nz-modal-container "Service TA - VOYAGE - PROPOSITION GLOBALE A utiliser dans le cadre de propositi…" at bounding box center [223, 111] width 446 height 223
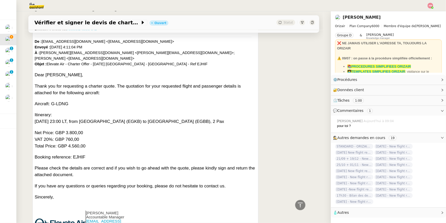
scroll to position [0, 0]
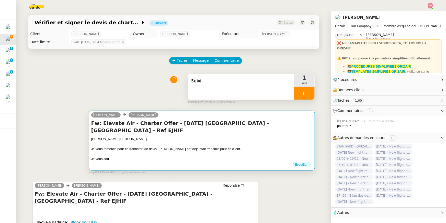
click at [125, 151] on div at bounding box center [202, 153] width 222 height 5
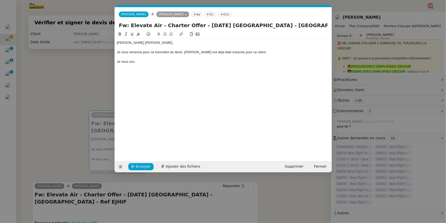
scroll to position [0, 11]
click at [137, 62] on div "Je vous sou" at bounding box center [223, 61] width 213 height 5
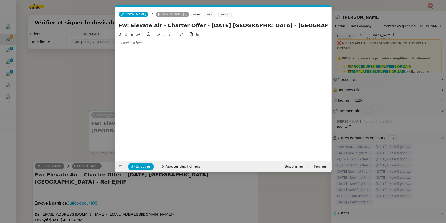
scroll to position [0, 0]
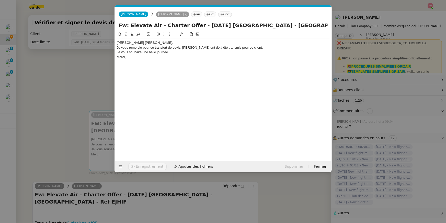
click at [146, 43] on div "Cher Louis," at bounding box center [223, 42] width 213 height 5
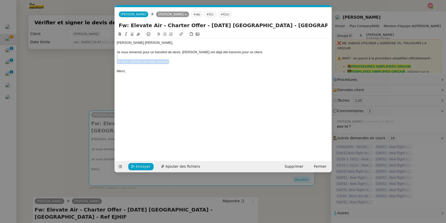
drag, startPoint x: 204, startPoint y: 57, endPoint x: 204, endPoint y: 62, distance: 5.1
click at [204, 62] on div "Cher Louis, Je vous remercie pour ce transfert de devis. Les devis ont déjà été…" at bounding box center [223, 59] width 213 height 42
click at [127, 33] on icon at bounding box center [126, 34] width 2 height 3
click at [192, 87] on div "Cher Louis, Je vous remercie pour ce transfert de devis. Les devis ont déjà été…" at bounding box center [223, 92] width 213 height 122
click at [141, 155] on span "Envoyer" at bounding box center [143, 166] width 15 height 6
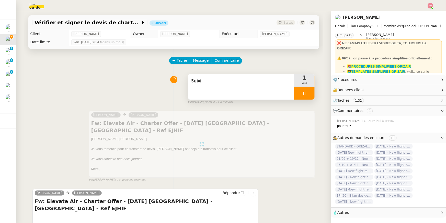
click at [270, 87] on div "Suivi" at bounding box center [241, 87] width 106 height 26
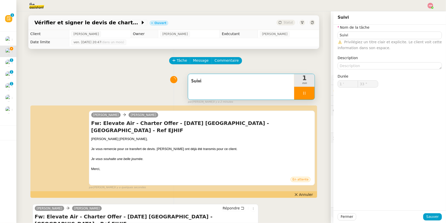
type input "Suivi"
type input "1 '"
type input "34 ""
type input "Suivi"
type input "1 '"
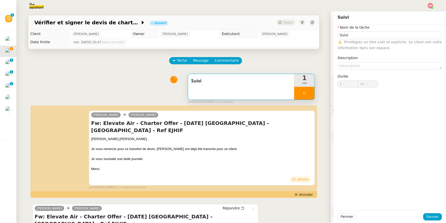
type input "34 ""
type input "Suivi"
type input "1 '"
type input "59 ""
type input "2 '"
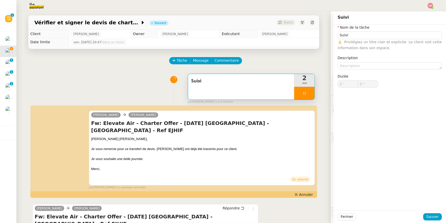
type input "1 ""
click at [307, 90] on div at bounding box center [304, 93] width 20 height 13
click at [308, 91] on icon at bounding box center [310, 93] width 4 height 4
type input "Suivi"
type input "2 '"
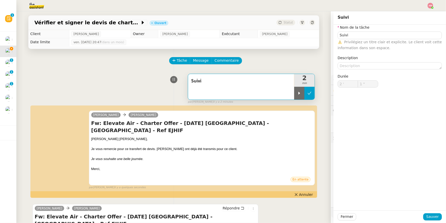
type input "0 ""
type input "Suivi"
type input "2 '"
type input "0 ""
type input "Suivi"
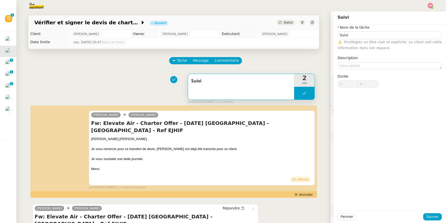
type input "2 '"
type input "0 ""
type input "Suivi"
type input "2 '"
type input "0 ""
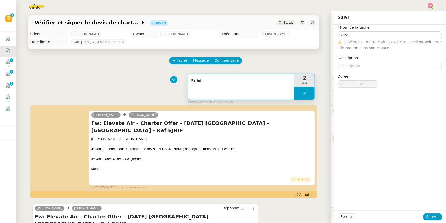
click at [293, 29] on div "Vérifier et signer le devis de charter Ouvert Statut" at bounding box center [173, 22] width 291 height 15
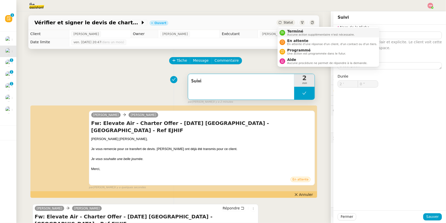
click at [292, 30] on span "Terminé" at bounding box center [322, 31] width 68 height 4
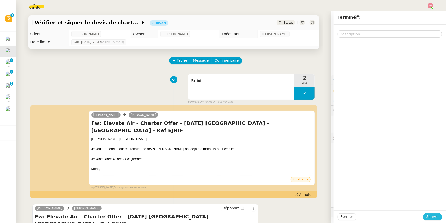
click at [331, 155] on span "Sauver" at bounding box center [433, 217] width 13 height 6
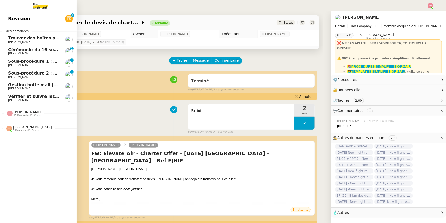
click at [14, 97] on span "Vérifier et suivre les factures Stephid" at bounding box center [61, 96] width 107 height 5
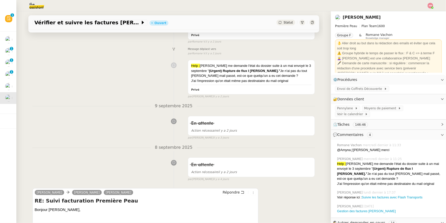
scroll to position [185, 0]
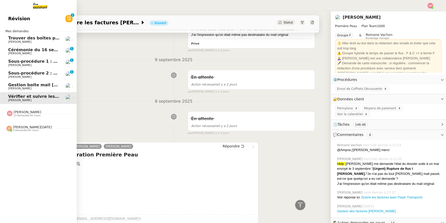
click at [18, 49] on span "Cérémonie du 16 septembre – lieu confirmé" at bounding box center [58, 49] width 101 height 5
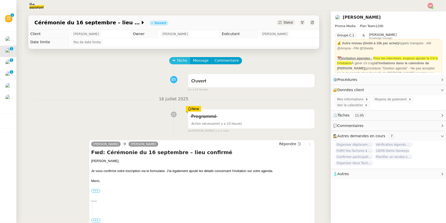
click at [177, 58] on span "Tâche" at bounding box center [182, 61] width 10 height 6
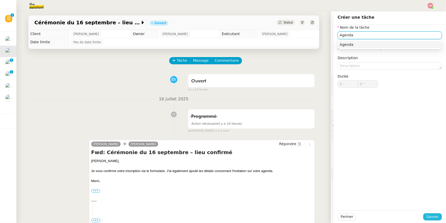
type input "Agenda"
click at [331, 155] on span "Sauver" at bounding box center [433, 217] width 13 height 6
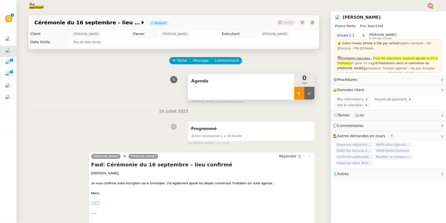
click at [298, 96] on div at bounding box center [299, 93] width 10 height 13
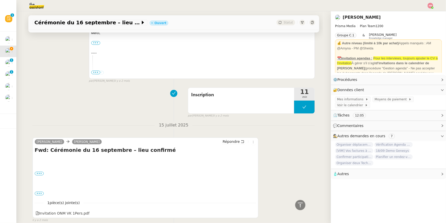
scroll to position [184, 0]
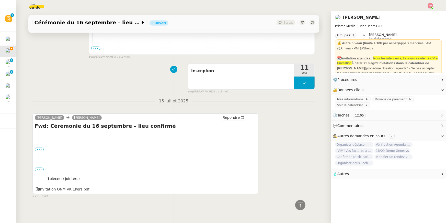
click at [41, 155] on label "•••" at bounding box center [39, 170] width 9 height 4
click at [0, 0] on input "•••" at bounding box center [0, 0] width 0 height 0
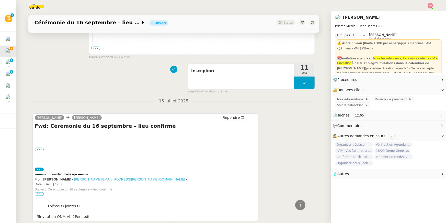
scroll to position [211, 0]
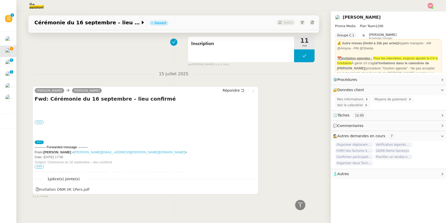
click at [39, 155] on span "•••" at bounding box center [39, 167] width 9 height 4
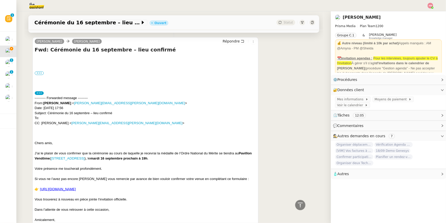
scroll to position [261, 0]
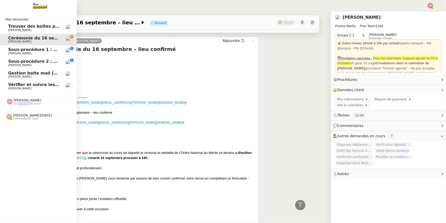
click at [23, 102] on span "13 demandes en cours" at bounding box center [27, 103] width 27 height 3
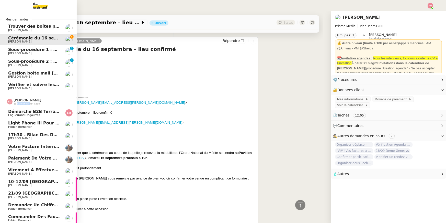
click at [23, 102] on span "13 demandes en cours" at bounding box center [27, 103] width 27 height 3
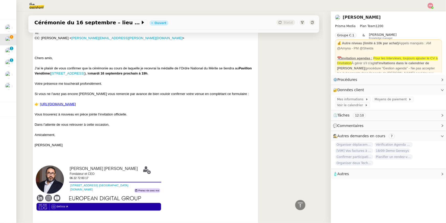
scroll to position [330, 0]
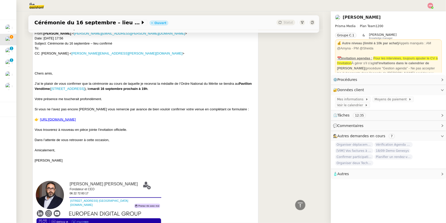
click at [66, 121] on link "https://bit.ly/ONMVincentKlingbeil" at bounding box center [58, 119] width 36 height 4
click at [331, 97] on span "Mes informations" at bounding box center [351, 99] width 28 height 5
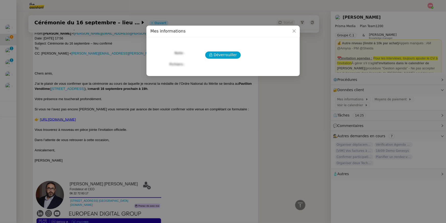
click at [331, 95] on nz-modal-container "Mes informations Déverrouiller Note Fichiers Upload" at bounding box center [223, 111] width 446 height 223
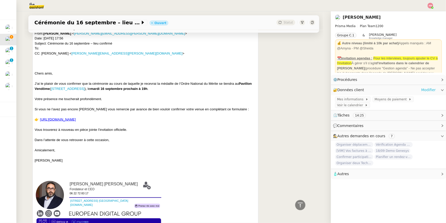
click at [331, 89] on link "Modifier" at bounding box center [429, 90] width 15 height 6
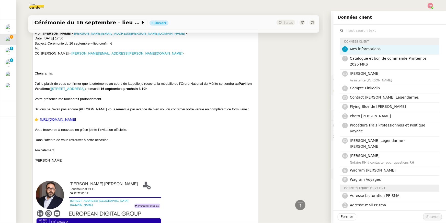
click at [331, 32] on input "text" at bounding box center [392, 30] width 96 height 7
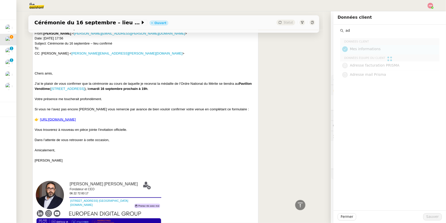
type input "a"
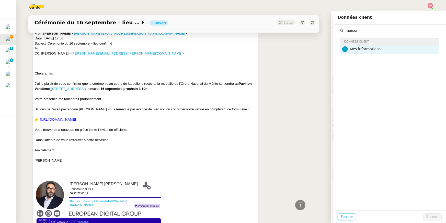
type input "maison"
click at [331, 155] on span "Fermer" at bounding box center [347, 217] width 13 height 6
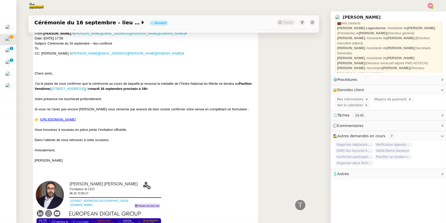
scroll to position [156, 0]
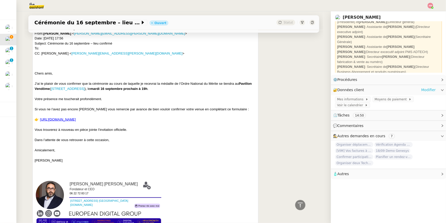
click at [331, 88] on link "Modifier" at bounding box center [429, 90] width 15 height 6
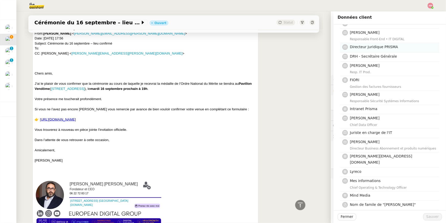
scroll to position [185, 0]
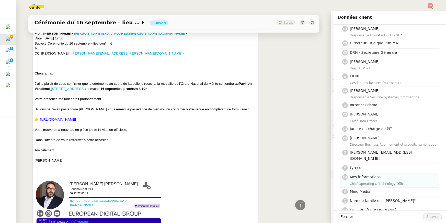
click at [331, 155] on div "Chief Operating & Technology Officer" at bounding box center [393, 183] width 86 height 5
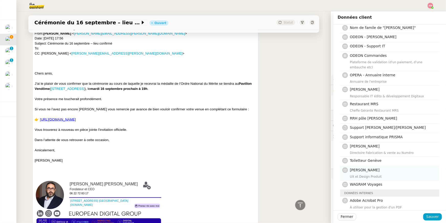
scroll to position [361, 0]
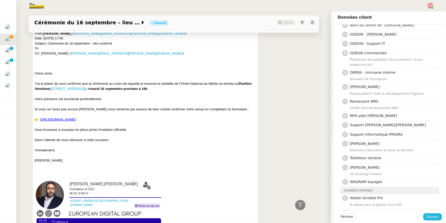
click at [331, 155] on span "Sauver" at bounding box center [433, 217] width 13 height 6
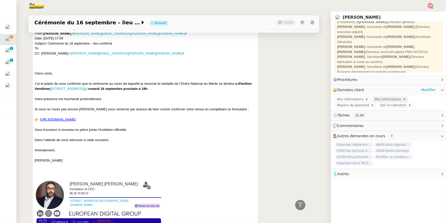
click at [331, 99] on span "Mes informations" at bounding box center [389, 99] width 28 height 5
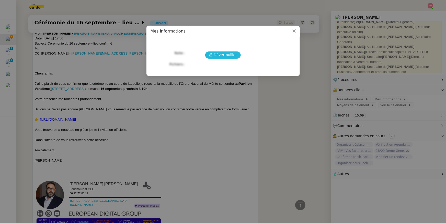
click at [230, 52] on span "Déverrouiller" at bounding box center [225, 55] width 23 height 6
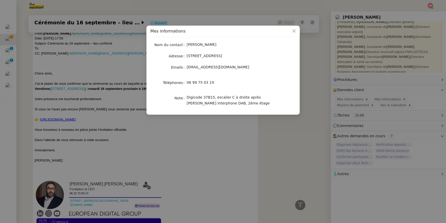
click at [189, 51] on div "Nom du contact David BERREBI Adresse 59 Boulevard du Château, Neuilly-sur-Seine…" at bounding box center [223, 73] width 145 height 65
drag, startPoint x: 188, startPoint y: 56, endPoint x: 202, endPoint y: 56, distance: 13.8
click at [202, 56] on span "59 Boulevard du Château, Neuilly-sur-Seine, France" at bounding box center [205, 56] width 36 height 4
drag, startPoint x: 188, startPoint y: 56, endPoint x: 209, endPoint y: 66, distance: 22.8
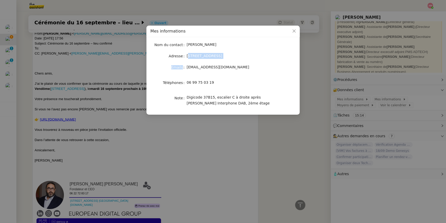
click at [209, 66] on div "Nom du contact David BERREBI Adresse 59 Boulevard du Château, Neuilly-sur-Seine…" at bounding box center [223, 73] width 145 height 65
click at [192, 58] on div "59 Boulevard du Château, Neuilly-sur-Seine, France" at bounding box center [229, 56] width 85 height 6
drag, startPoint x: 186, startPoint y: 57, endPoint x: 259, endPoint y: 55, distance: 72.7
click at [259, 55] on nz-form-item "Adresse 59 Boulevard du Château, Neuilly-sur-Seine, France" at bounding box center [223, 55] width 145 height 7
copy nz-form-item "59 Boulevard du Château, Neuilly-sur-Seine"
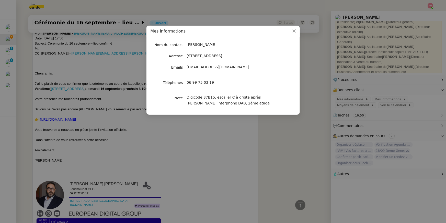
click at [218, 155] on nz-modal-container "Mes informations Nom du contact David BERREBI Adresse 59 Boulevard du Château, …" at bounding box center [223, 111] width 446 height 223
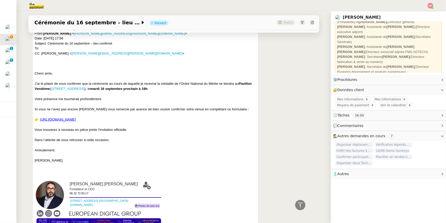
click at [218, 155] on nz-modal-container "Mes informations Nom du contact David BERREBI Adresse 59 Boulevard du Château, …" at bounding box center [223, 111] width 446 height 223
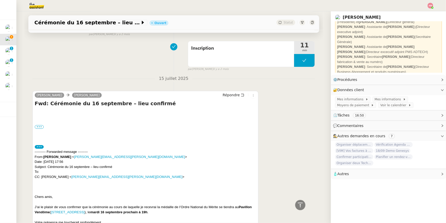
scroll to position [164, 0]
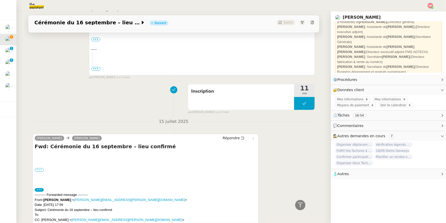
click at [38, 155] on label "•••" at bounding box center [39, 170] width 9 height 4
click at [0, 0] on input "•••" at bounding box center [0, 0] width 0 height 0
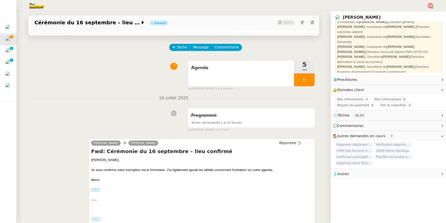
scroll to position [3, 0]
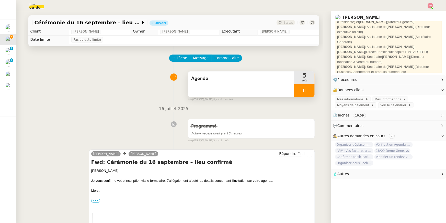
click at [304, 93] on div at bounding box center [304, 90] width 20 height 13
click at [309, 92] on icon at bounding box center [310, 91] width 4 height 4
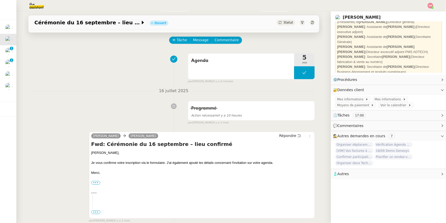
scroll to position [0, 0]
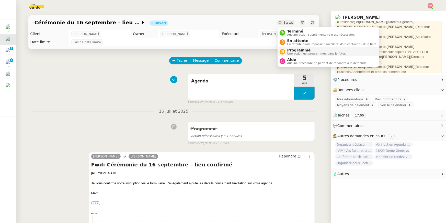
click at [331, 49] on span "Programmé" at bounding box center [317, 50] width 59 height 4
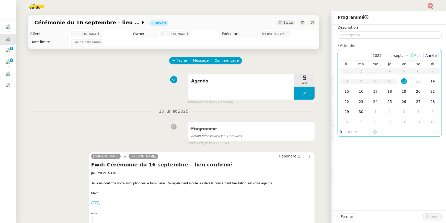
click at [331, 90] on div "17" at bounding box center [376, 92] width 6 height 6
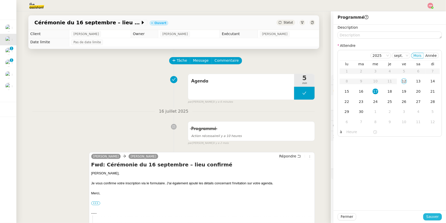
click at [331, 155] on span "Sauver" at bounding box center [433, 217] width 13 height 6
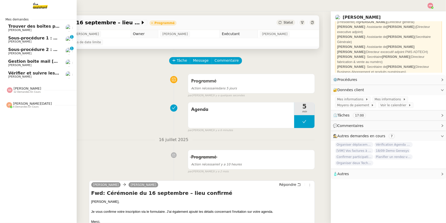
click at [38, 77] on span "Pierre Mergui" at bounding box center [34, 76] width 52 height 3
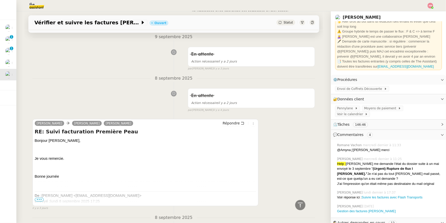
scroll to position [210, 0]
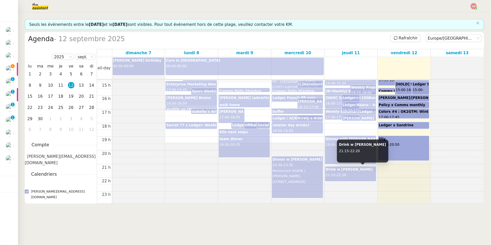
scroll to position [164, 0]
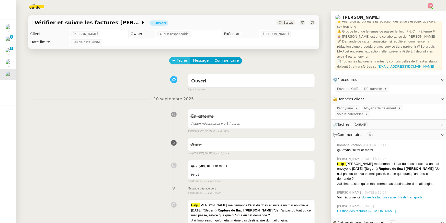
click at [177, 60] on button "Tâche" at bounding box center [179, 60] width 21 height 7
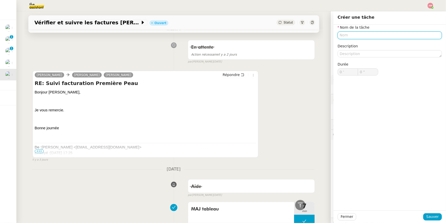
scroll to position [272, 0]
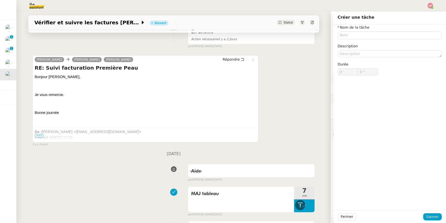
click at [231, 56] on div "Sandrine FAHYS Pierre Mergui camille Répondre RE: Suivi facturation Première Pe…" at bounding box center [145, 98] width 226 height 87
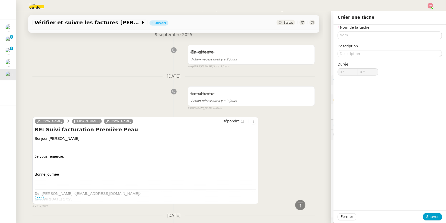
scroll to position [249, 0]
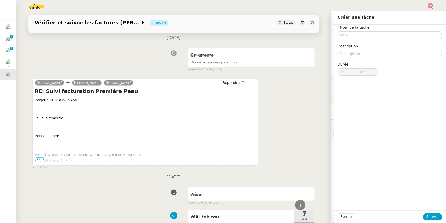
click at [237, 77] on div "Sandrine FAHYS Pierre Mergui camille Répondre RE: Suivi facturation Première Pe…" at bounding box center [173, 122] width 283 height 96
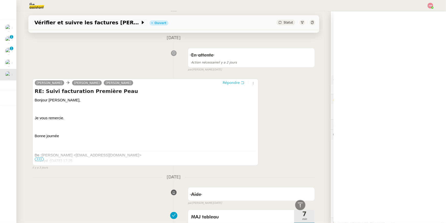
click at [236, 82] on span "Répondre" at bounding box center [231, 82] width 17 height 5
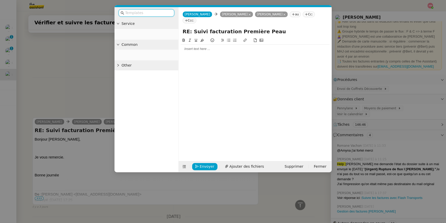
scroll to position [288, 0]
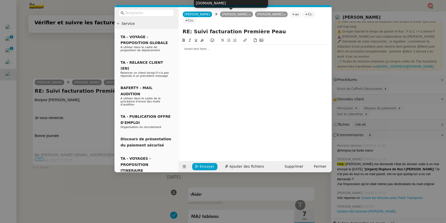
click at [249, 13] on icon at bounding box center [250, 14] width 3 height 3
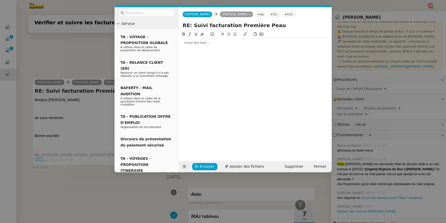
click at [225, 42] on div at bounding box center [255, 42] width 149 height 5
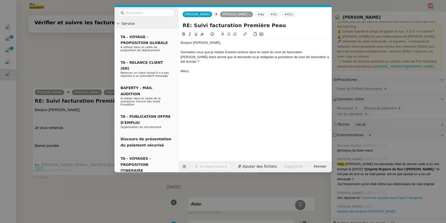
scroll to position [318, 0]
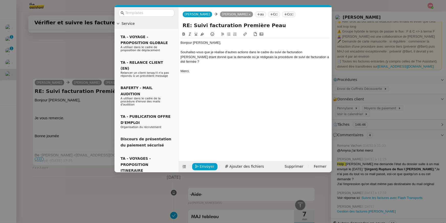
click at [314, 54] on div "Souhaitez-vous que je réalise d'autres actions dans le cadre du suivi de factur…" at bounding box center [255, 57] width 149 height 14
click at [66, 107] on nz-modal-container "Service TA - VOYAGE - PROPOSITION GLOBALE A utiliser dans le cadre de propositi…" at bounding box center [223, 111] width 446 height 223
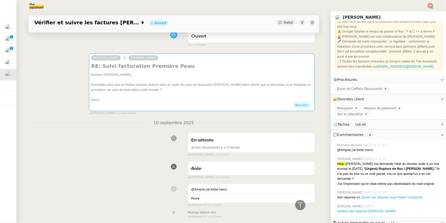
scroll to position [0, 0]
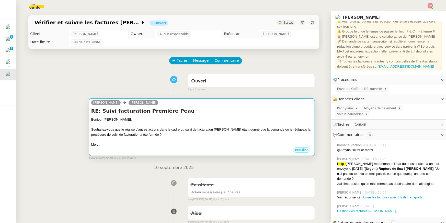
click at [126, 135] on div "Souhaitez-vous que je réalise d'autres actions dans le cadre du suivi de factur…" at bounding box center [202, 132] width 222 height 10
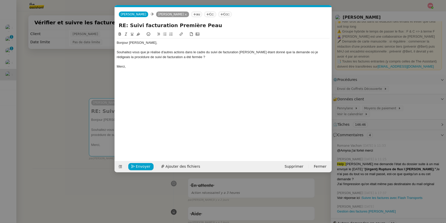
scroll to position [0, 11]
click at [63, 146] on nz-modal-container "Service TA - VOYAGE - PROPOSITION GLOBALE A utiliser dans le cadre de propositi…" at bounding box center [223, 111] width 446 height 223
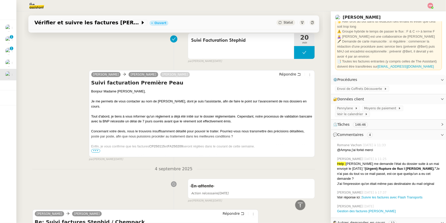
scroll to position [737, 0]
click at [94, 151] on span "•••" at bounding box center [95, 151] width 9 height 4
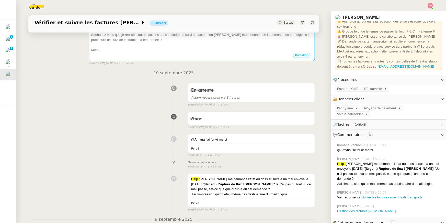
scroll to position [0, 0]
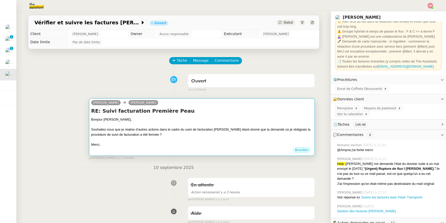
click at [119, 135] on div "Souhaitez-vous que je réalise d'autres actions dans le cadre du suivi de factur…" at bounding box center [202, 132] width 222 height 10
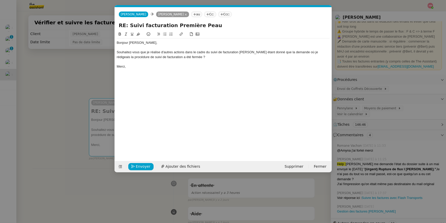
scroll to position [0, 11]
click at [146, 43] on div "Bonjour Pierre," at bounding box center [223, 42] width 213 height 5
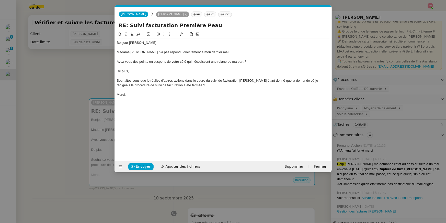
click at [156, 71] on div "De plus," at bounding box center [223, 71] width 213 height 5
click at [200, 82] on div "Souhaitez-vous que je réalise d'autres actions dans le cadre du suivi de factur…" at bounding box center [223, 82] width 213 height 9
click at [198, 69] on div "De plus," at bounding box center [223, 71] width 213 height 5
click at [227, 78] on div at bounding box center [223, 76] width 213 height 5
click at [224, 60] on div "Avez-vous des points en suspens de votre côté qui nécésissent une relane de ma …" at bounding box center [223, 61] width 213 height 5
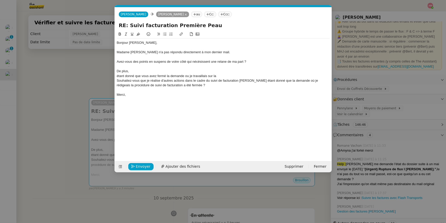
click at [224, 62] on div "Avez-vous des points en suspens de votre côté qui nécésissent une relane de ma …" at bounding box center [223, 61] width 213 height 5
click at [222, 76] on div "étant donné que vous avez fermé la demande ou je travaillais sur la" at bounding box center [223, 76] width 213 height 5
click at [189, 79] on div "Souhaitez-vous que je réalise d'autres actions dans le cadre du suivi de factur…" at bounding box center [223, 82] width 213 height 9
click at [239, 71] on div "De plus," at bounding box center [223, 71] width 213 height 5
click at [239, 75] on div "étant donné que vous avez fermé la demande ou je travaillais sur la" at bounding box center [223, 76] width 213 height 5
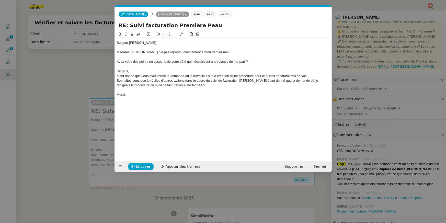
click at [283, 77] on div "étant donné que vous avez fermé la demande ou je travaillais sur la création d'…" at bounding box center [223, 76] width 213 height 5
click at [284, 77] on div "étant donné que vous avez fermé la demande ou je travaillais sur la création d'…" at bounding box center [223, 76] width 213 height 5
click at [283, 77] on div "étant donné que vous avez fermé la demande ou je travaillais sur la création d'…" at bounding box center [223, 76] width 213 height 5
click at [314, 75] on div "étant donné que vous avez fermé la demande ou je travaillais sur la création d'…" at bounding box center [223, 76] width 213 height 5
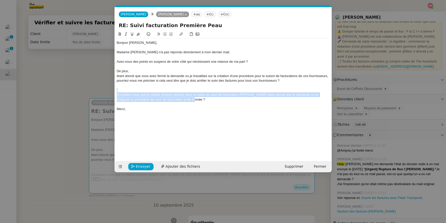
drag, startPoint x: 267, startPoint y: 100, endPoint x: 267, endPoint y: 89, distance: 11.3
click at [267, 89] on div "Bonjour Pierre, Madame Stephid n'a pas répondu directement à mon dernier mail. …" at bounding box center [223, 75] width 213 height 75
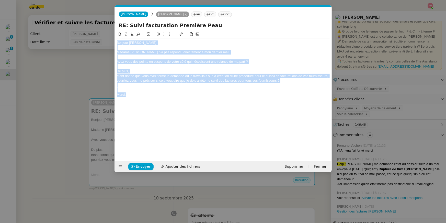
copy div "Bonjour Pierre, Madame Stephid n'a pas répondu directement à mon dernier mail. …"
paste div
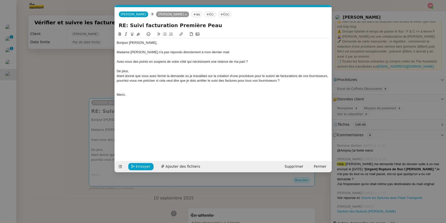
scroll to position [0, 0]
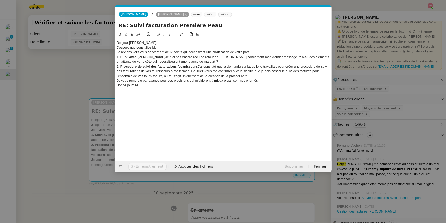
click at [78, 90] on nz-modal-container "Service TA - VOYAGE - PROPOSITION GLOBALE A utiliser dans le cadre de propositi…" at bounding box center [223, 111] width 446 height 223
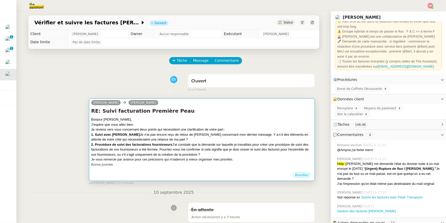
click at [157, 123] on div "J'espère que vous allez bien." at bounding box center [202, 124] width 222 height 5
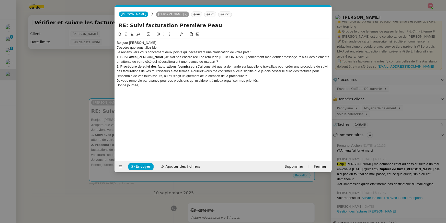
scroll to position [0, 11]
drag, startPoint x: 152, startPoint y: 56, endPoint x: 163, endPoint y: 56, distance: 11.0
click at [163, 56] on strong "1. Suivi avec Madame Stephid" at bounding box center [141, 57] width 49 height 4
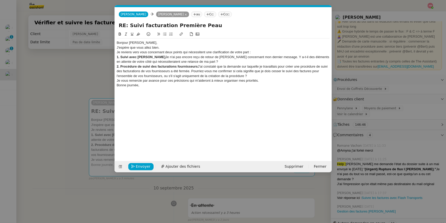
click at [239, 43] on div "Bonjour Pierre," at bounding box center [223, 42] width 213 height 5
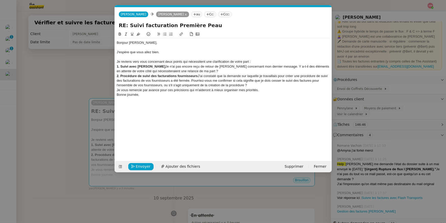
click at [252, 61] on div "Je reviens vers vous concernant deux points qui nécessitent une clarification d…" at bounding box center [223, 61] width 213 height 5
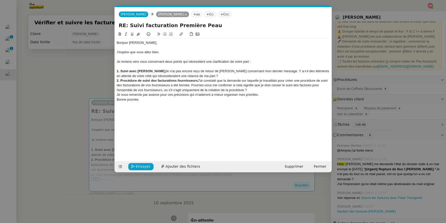
click at [311, 71] on div "﻿ 1. Suivi avec Madame Fahys de Stephid Je n'ai pas encore reçu de retour de Ma…" at bounding box center [223, 73] width 213 height 9
click at [166, 31] on button at bounding box center [165, 34] width 6 height 6
click at [271, 75] on li "Y a-t-il des éléments en attente de votre côté qui nécessiteraient une relance …" at bounding box center [226, 76] width 208 height 5
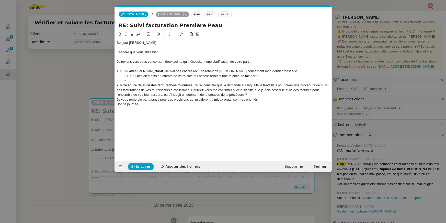
click at [193, 89] on div "2. Procédure de suivi des facturations fournisseurs J'ai constaté que la demand…" at bounding box center [223, 90] width 213 height 14
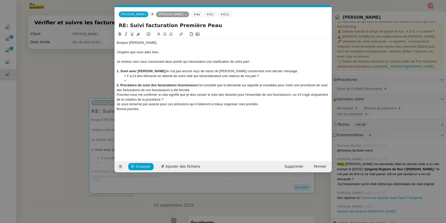
click at [166, 33] on icon at bounding box center [165, 34] width 4 height 4
click at [302, 92] on div "2. Procédure de suivi des facturations fournisseurs J'ai constaté que la demand…" at bounding box center [223, 87] width 213 height 9
click at [302, 95] on li "Pourriez-vous me confirmer si cela signifie que je dois cesser le suivi des fac…" at bounding box center [226, 96] width 208 height 9
drag, startPoint x: 207, startPoint y: 99, endPoint x: 127, endPoint y: 100, distance: 80.1
click at [127, 100] on li "Pourriez-vous me confirmer si cela signifie que je dois cesser le suivi des fac…" at bounding box center [226, 96] width 208 height 9
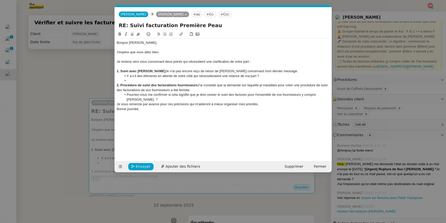
click at [280, 102] on div "Je vous remercie par avance pour ces précisions qui m'aideront à mieux organise…" at bounding box center [223, 104] width 213 height 5
click at [279, 105] on div "Je vous remercie par avance pour ces précisions qui m'aideront à mieux organise…" at bounding box center [223, 104] width 213 height 5
drag, startPoint x: 160, startPoint y: 53, endPoint x: 161, endPoint y: 48, distance: 5.2
click at [161, 48] on div "Bonjour Pierre, J'espère que vous allez bien. Je reviens vers vous concernant d…" at bounding box center [223, 78] width 213 height 80
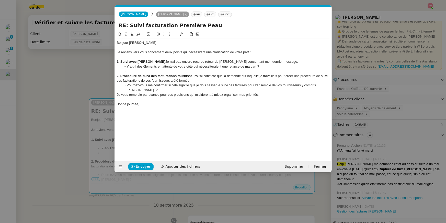
click at [135, 72] on li at bounding box center [226, 71] width 208 height 5
click at [134, 70] on li at bounding box center [226, 71] width 208 height 5
click at [314, 60] on div "1. Suivi avec Madame Fahys de Stephid Je n'ai pas encore reçu de retour de Mada…" at bounding box center [223, 61] width 213 height 5
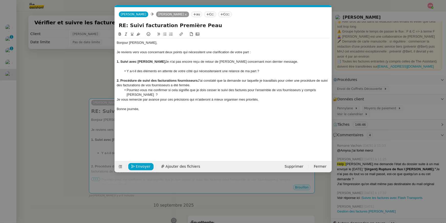
click at [229, 85] on div "2. Procédure de suivi des facturations fournisseurs J'ai constaté que la demand…" at bounding box center [223, 82] width 213 height 9
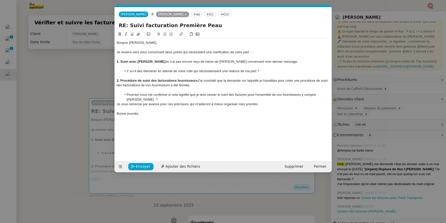
click at [311, 105] on div "Je vous remercie par avance pour ces précisions qui m'aideront à mieux organise…" at bounding box center [223, 104] width 213 height 5
click at [317, 95] on li "Pourriez-vous me confirmer si cela signifie que je dois cesser le suivi des fac…" at bounding box center [226, 96] width 208 height 9
click at [285, 101] on li "Pourriez-vous me confirmer si cela signifie que je dois cesser le suivi des fac…" at bounding box center [226, 96] width 208 height 9
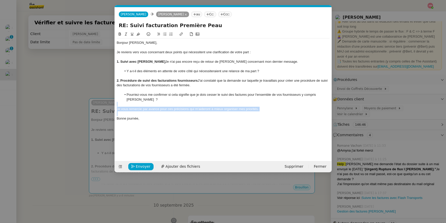
drag, startPoint x: 267, startPoint y: 114, endPoint x: 267, endPoint y: 103, distance: 10.8
click at [267, 103] on div "Bonjour Pierre, Je reviens vers vous concernant deux points qui nécessitent une…" at bounding box center [223, 80] width 213 height 84
click at [125, 32] on icon at bounding box center [126, 34] width 4 height 4
click at [93, 72] on nz-modal-container "Service TA - VOYAGE - PROPOSITION GLOBALE A utiliser dans le cadre de propositi…" at bounding box center [223, 111] width 446 height 223
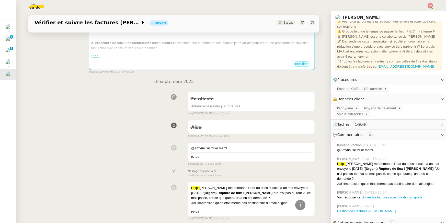
scroll to position [0, 0]
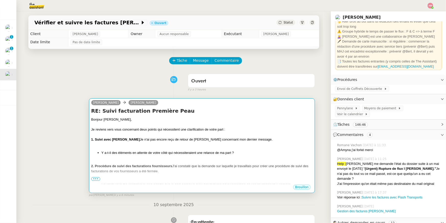
click at [231, 158] on div "Bonjour Pierre, Je reviens vers vous concernant deux points qui nécessitent une…" at bounding box center [202, 166] width 222 height 98
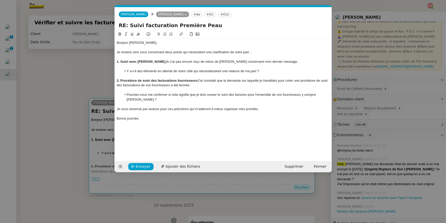
scroll to position [0, 11]
click at [217, 89] on div at bounding box center [223, 90] width 213 height 5
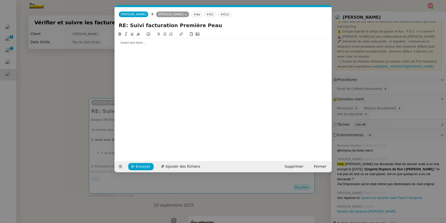
click at [65, 76] on nz-modal-container "Service TA - VOYAGE - PROPOSITION GLOBALE A utiliser dans le cadre de propositi…" at bounding box center [223, 111] width 446 height 223
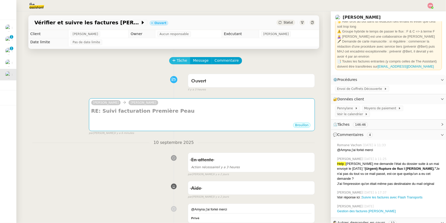
scroll to position [0, 0]
click at [178, 61] on span "Tâche" at bounding box center [182, 60] width 10 height 6
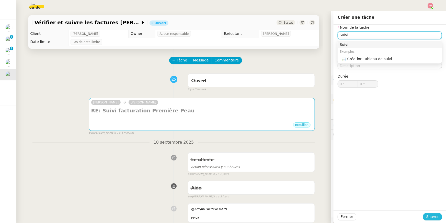
type input "Suivi"
click at [429, 217] on span "Sauver" at bounding box center [433, 217] width 13 height 6
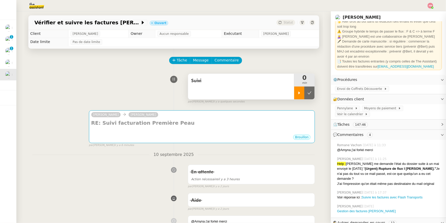
click at [300, 94] on icon at bounding box center [300, 93] width 4 height 4
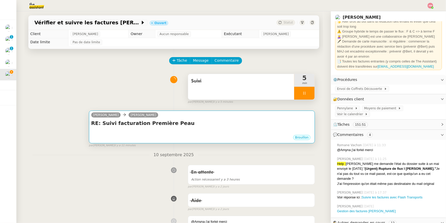
click at [236, 139] on div "Brouillon" at bounding box center [202, 138] width 222 height 8
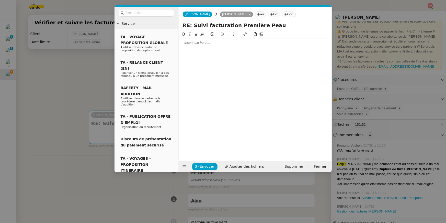
click at [219, 43] on div at bounding box center [255, 42] width 149 height 5
paste div
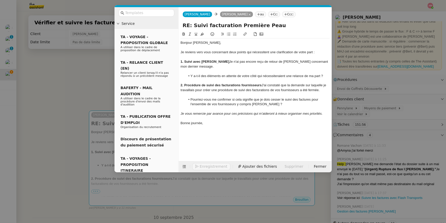
click at [81, 61] on nz-modal-container "Service TA - VOYAGE - PROPOSITION GLOBALE A utiliser dans le cadre de propositi…" at bounding box center [223, 111] width 446 height 223
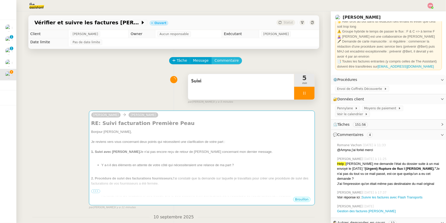
click at [227, 59] on span "Commentaire" at bounding box center [227, 61] width 24 height 6
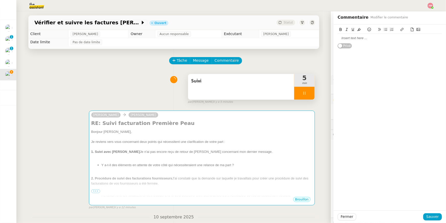
click at [352, 39] on div at bounding box center [390, 38] width 104 height 5
click at [352, 38] on div at bounding box center [390, 38] width 104 height 5
click at [430, 215] on span "Sauver" at bounding box center [433, 217] width 13 height 6
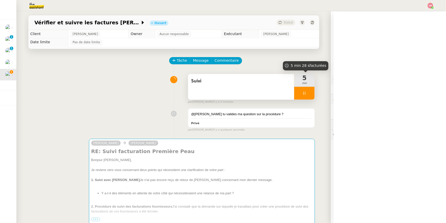
click at [303, 89] on div at bounding box center [304, 93] width 20 height 13
click at [309, 92] on div at bounding box center [304, 93] width 20 height 13
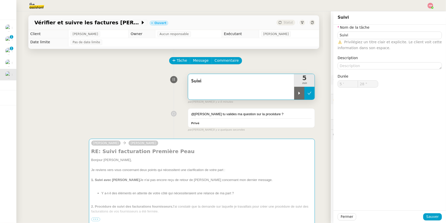
click at [310, 98] on button at bounding box center [310, 93] width 10 height 13
type input "Suivi"
type input "5 '"
type input "28 ""
type input "Suivi"
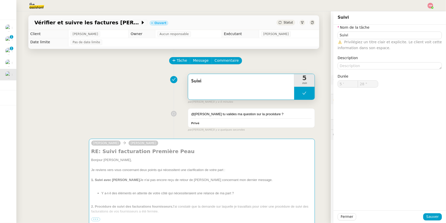
type input "5 '"
type input "28 ""
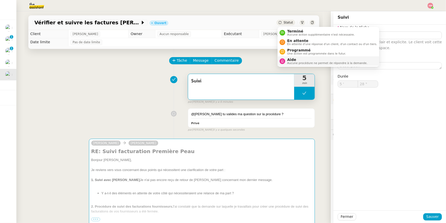
click at [291, 62] on span "Aucune procédure ne permet de répondre à la demande." at bounding box center [328, 63] width 80 height 3
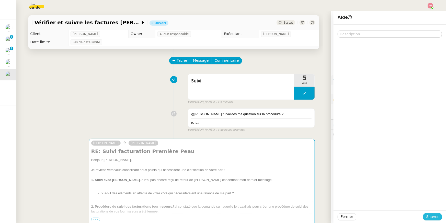
click at [432, 214] on span "Sauver" at bounding box center [433, 217] width 13 height 6
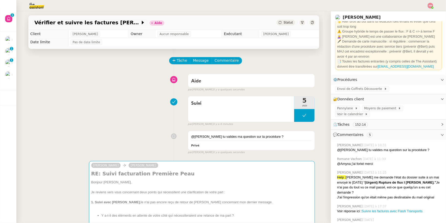
click at [432, 222] on div "Gestion des factures Stephid" at bounding box center [389, 224] width 105 height 5
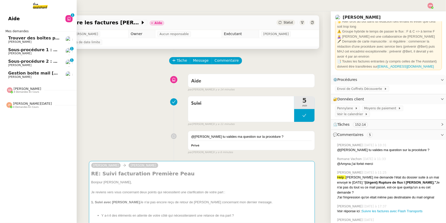
click at [37, 79] on link "Gestion boite mail Sylvie & John - 12 septembre 2025 Sylvie Magnaval" at bounding box center [38, 75] width 77 height 12
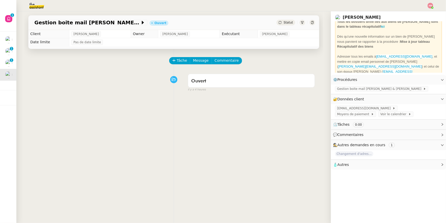
scroll to position [0, 1]
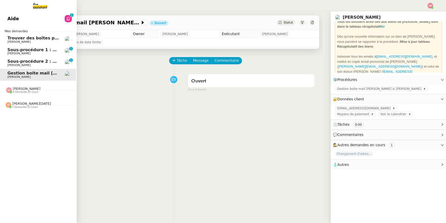
click at [14, 40] on span "Trouver des boîtes pour louer un détecteur" at bounding box center [57, 38] width 100 height 5
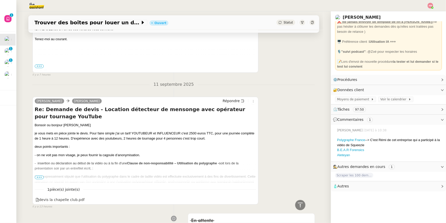
scroll to position [222, 0]
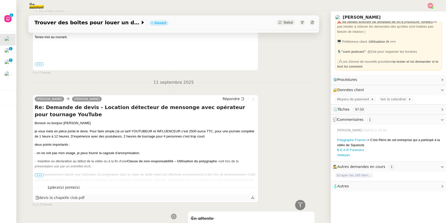
click at [253, 199] on icon at bounding box center [253, 197] width 3 height 3
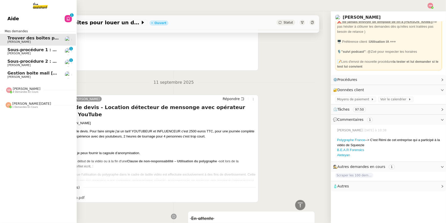
click at [16, 74] on span "Gestion boite mail Sylvie & John - 12 septembre 2025" at bounding box center [80, 73] width 146 height 5
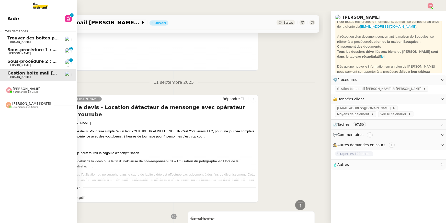
scroll to position [65, 0]
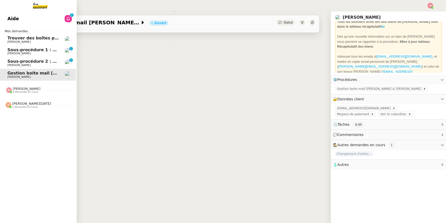
click at [16, 87] on span "Sheida Delpazir" at bounding box center [27, 89] width 28 height 4
click at [25, 149] on span "Jean-Noël De Tinguy" at bounding box center [31, 150] width 39 height 4
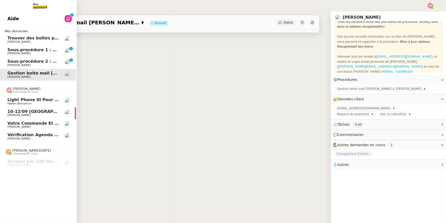
click at [26, 137] on div "Vérification Agenda + Chat + Wagram (9h et 14h) David Berrebi" at bounding box center [33, 137] width 52 height 8
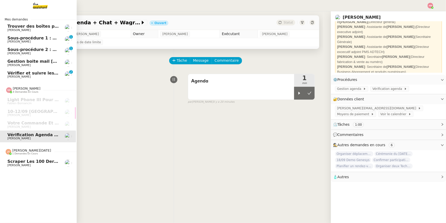
click at [15, 161] on span "Scraper les 100 derniers posts LinkedIn" at bounding box center [53, 161] width 93 height 5
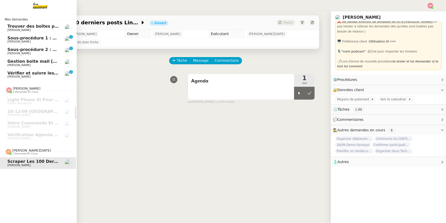
scroll to position [37, 0]
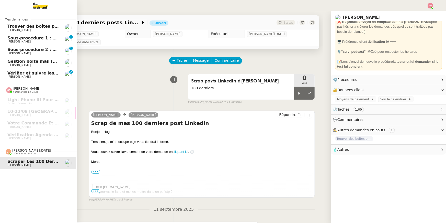
click at [26, 72] on span "Vérifier et suivre les factures Stephid" at bounding box center [60, 73] width 107 height 5
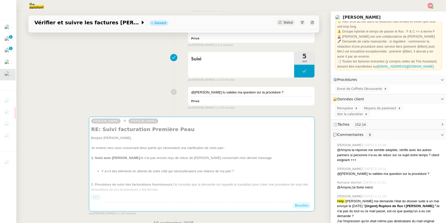
scroll to position [102, 0]
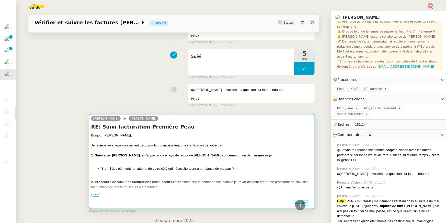
click at [218, 188] on div "2. Procédure de suivi des facturations fournisseurs J'ai constaté que la demand…" at bounding box center [202, 184] width 222 height 10
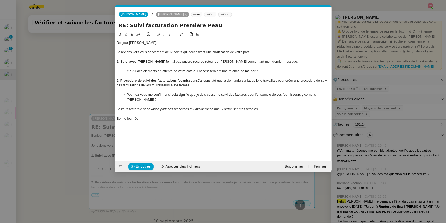
scroll to position [0, 11]
click at [87, 101] on nz-modal-container "Service TA - VOYAGE - PROPOSITION GLOBALE A utiliser dans le cadre de propositi…" at bounding box center [223, 111] width 446 height 223
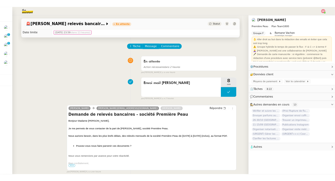
scroll to position [8, 0]
